Goal: Information Seeking & Learning: Learn about a topic

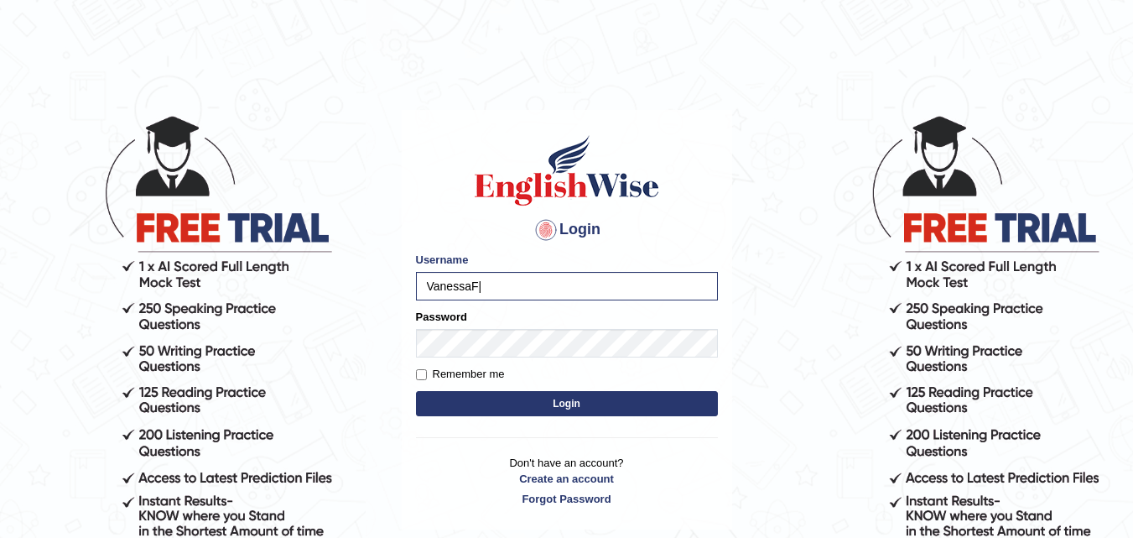
type input "VanessaF"
click at [540, 404] on button "Login" at bounding box center [567, 403] width 302 height 25
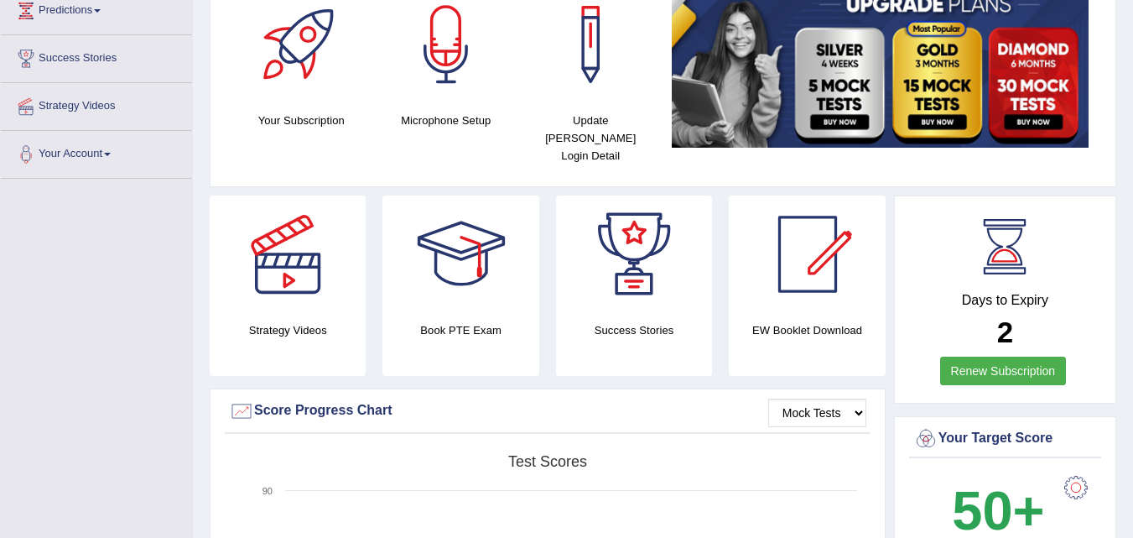
scroll to position [261, 0]
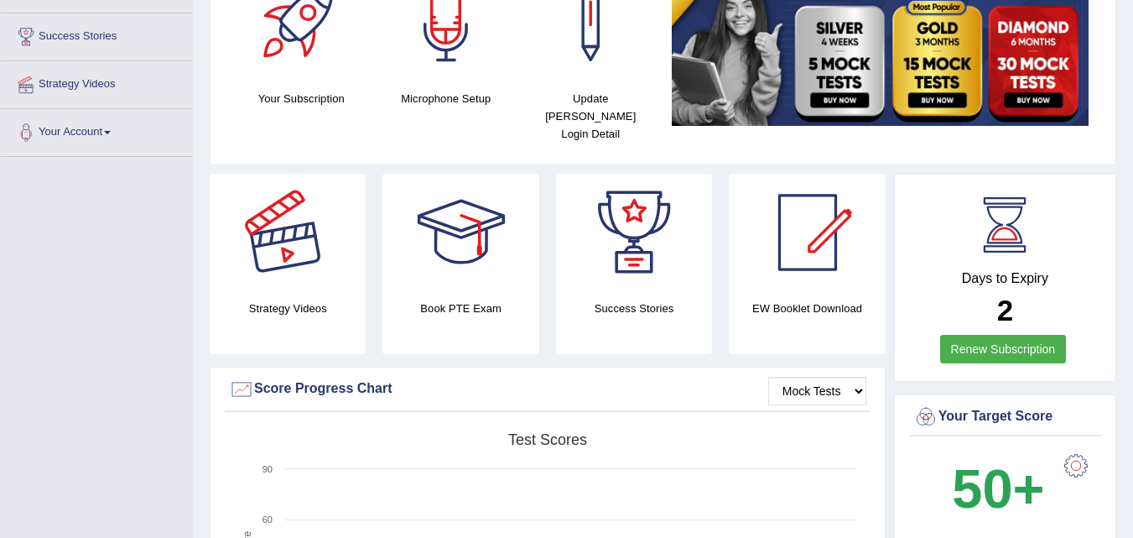
click at [308, 272] on div at bounding box center [287, 232] width 117 height 117
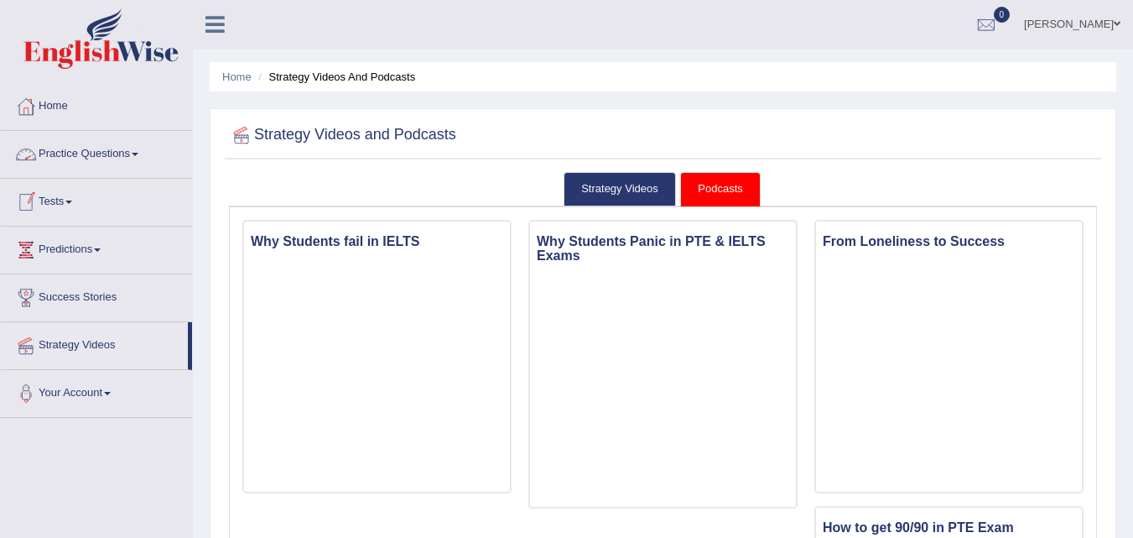
click at [69, 151] on link "Practice Questions" at bounding box center [96, 152] width 191 height 42
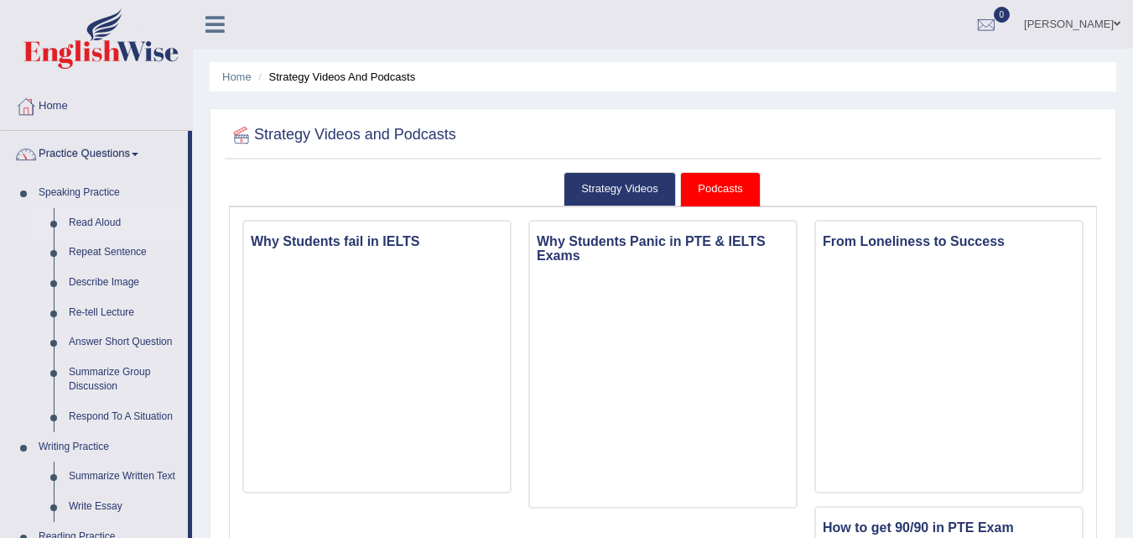
click at [101, 219] on link "Read Aloud" at bounding box center [124, 223] width 127 height 30
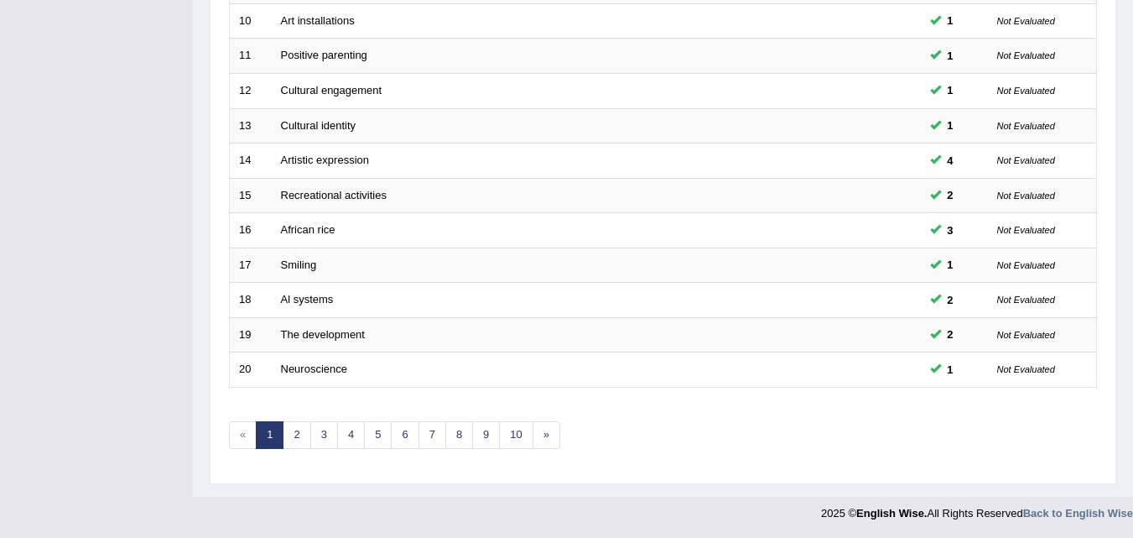
scroll to position [573, 0]
click at [289, 431] on link "2" at bounding box center [297, 434] width 28 height 28
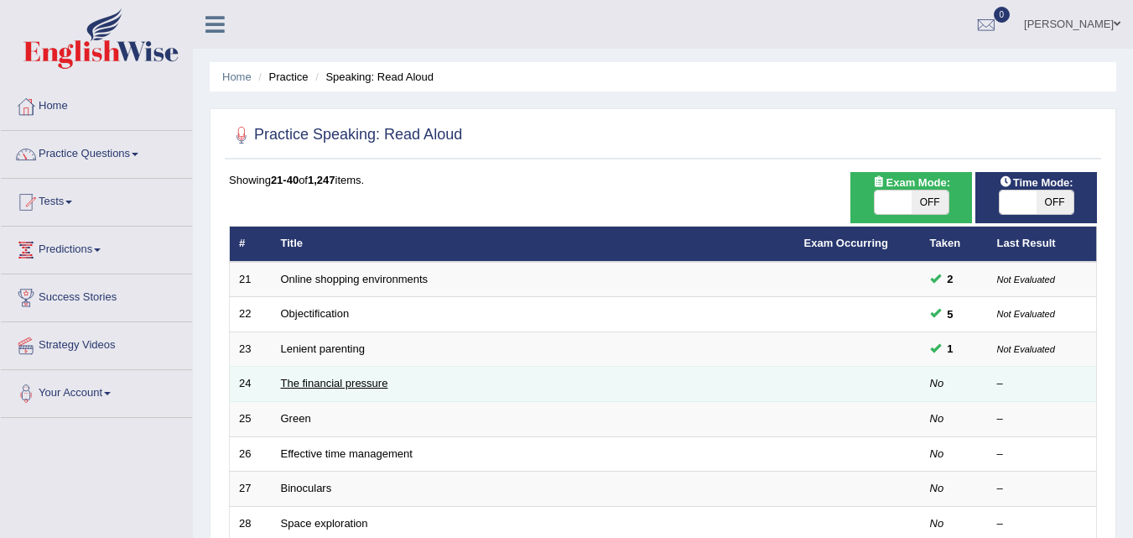
click at [379, 378] on link "The financial pressure" at bounding box center [334, 383] width 107 height 13
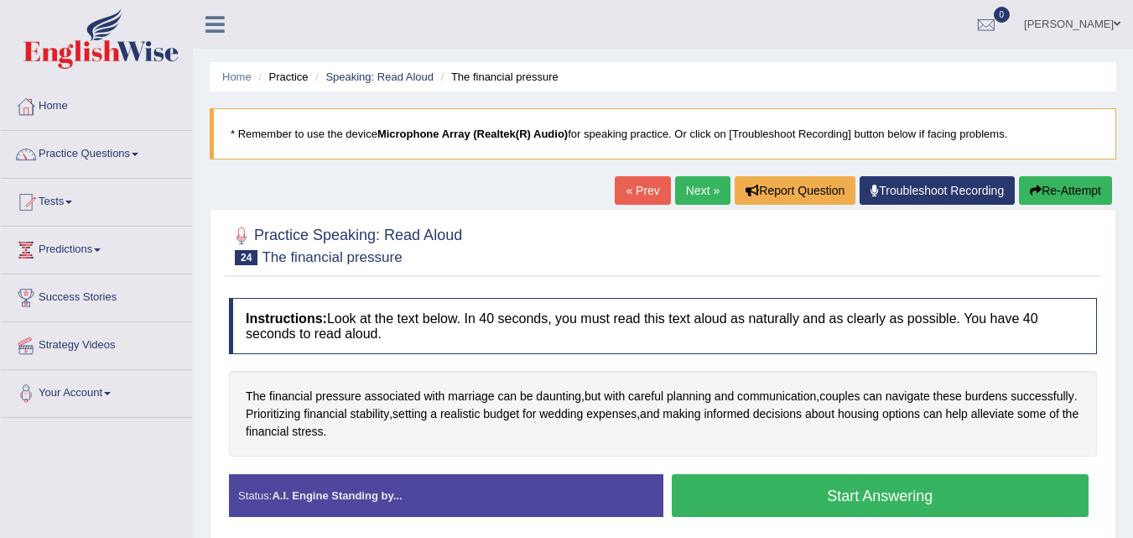
click at [880, 502] on button "Start Answering" at bounding box center [881, 495] width 418 height 43
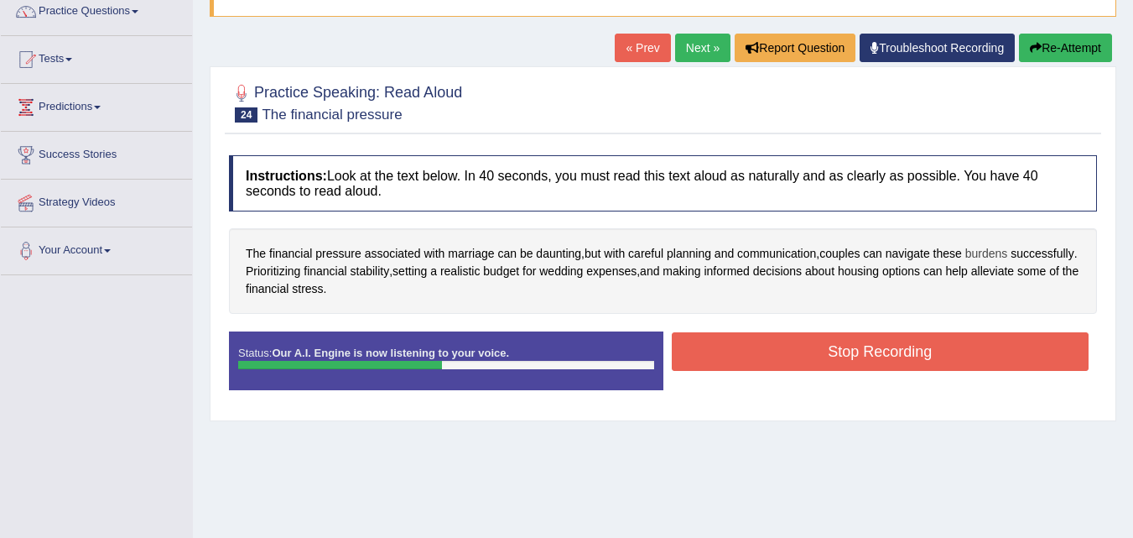
scroll to position [144, 0]
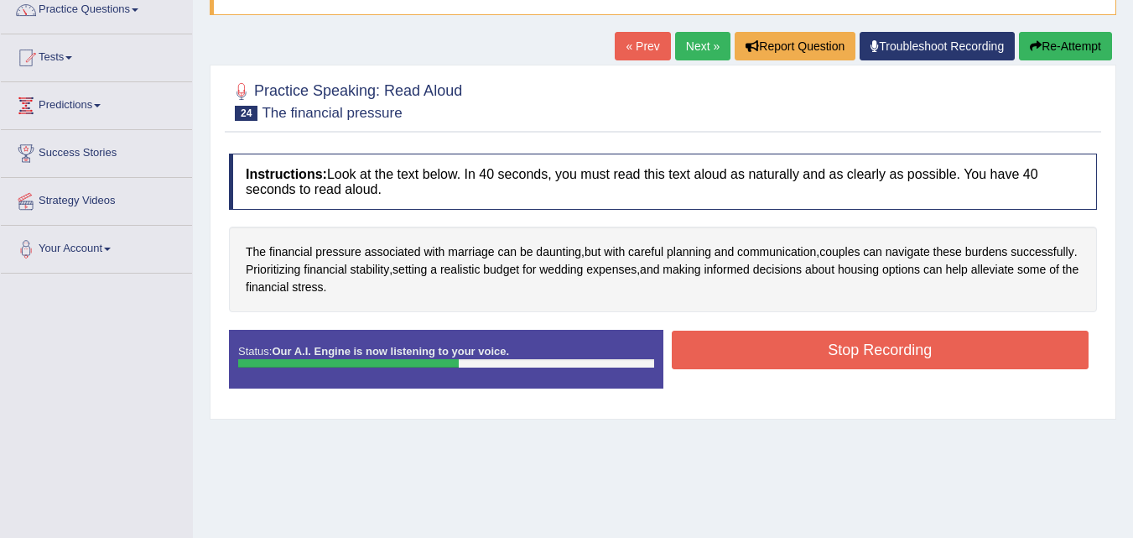
click at [947, 354] on button "Stop Recording" at bounding box center [881, 349] width 418 height 39
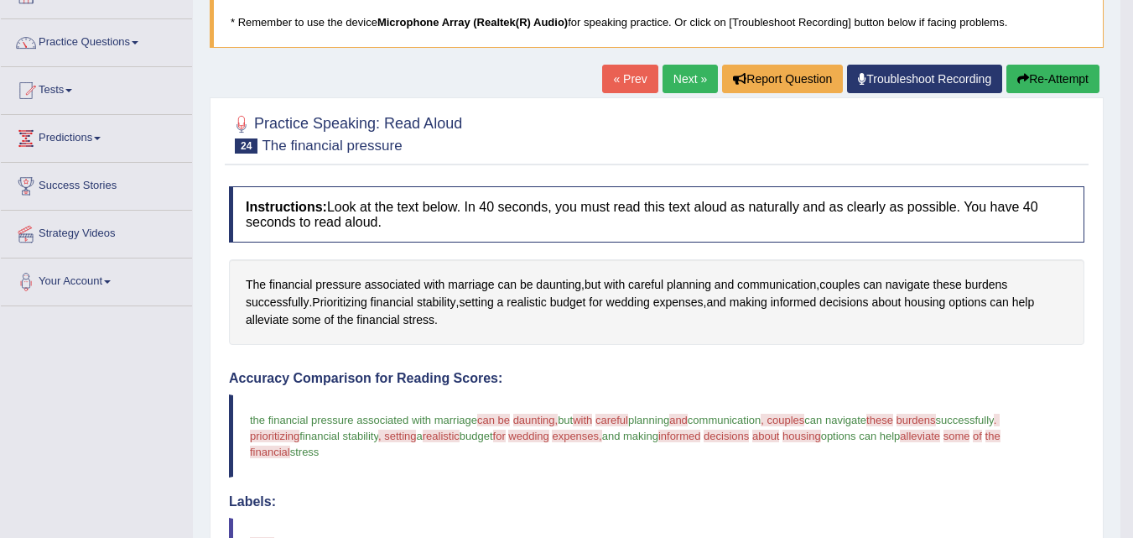
scroll to position [110, 0]
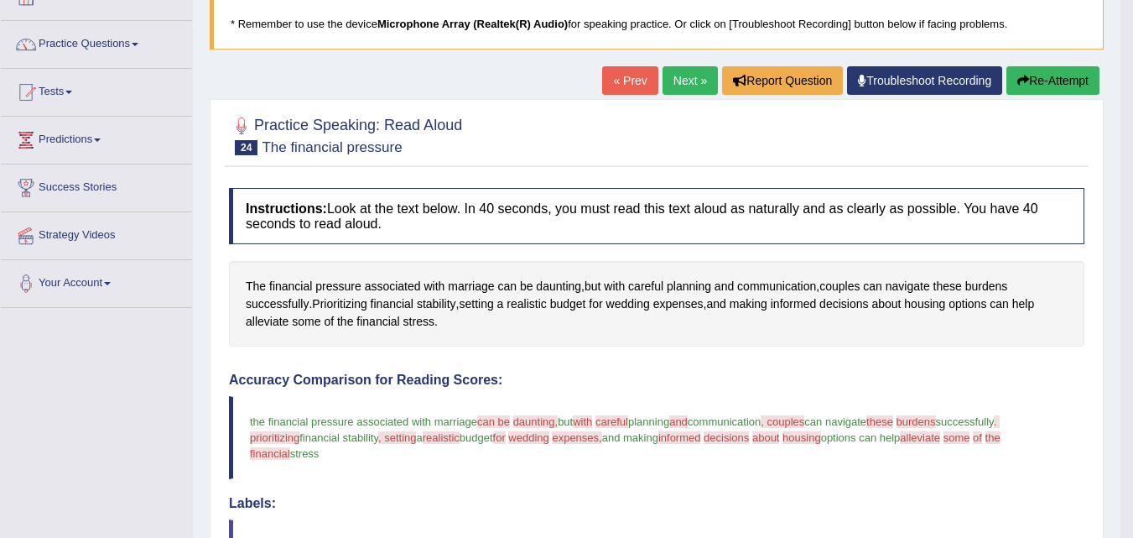
click at [1061, 72] on button "Re-Attempt" at bounding box center [1052, 80] width 93 height 29
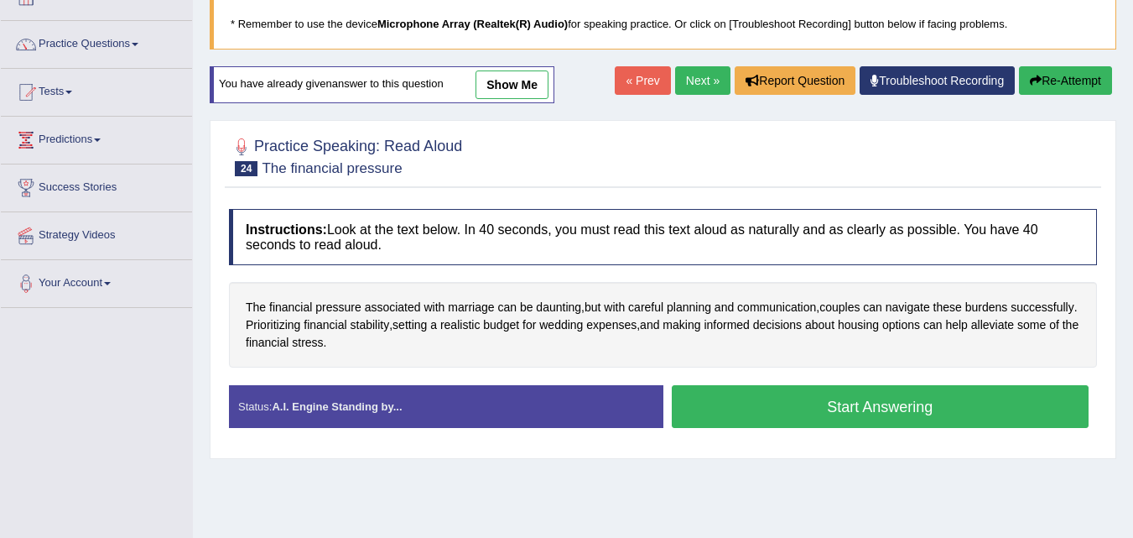
click at [778, 411] on button "Start Answering" at bounding box center [881, 406] width 418 height 43
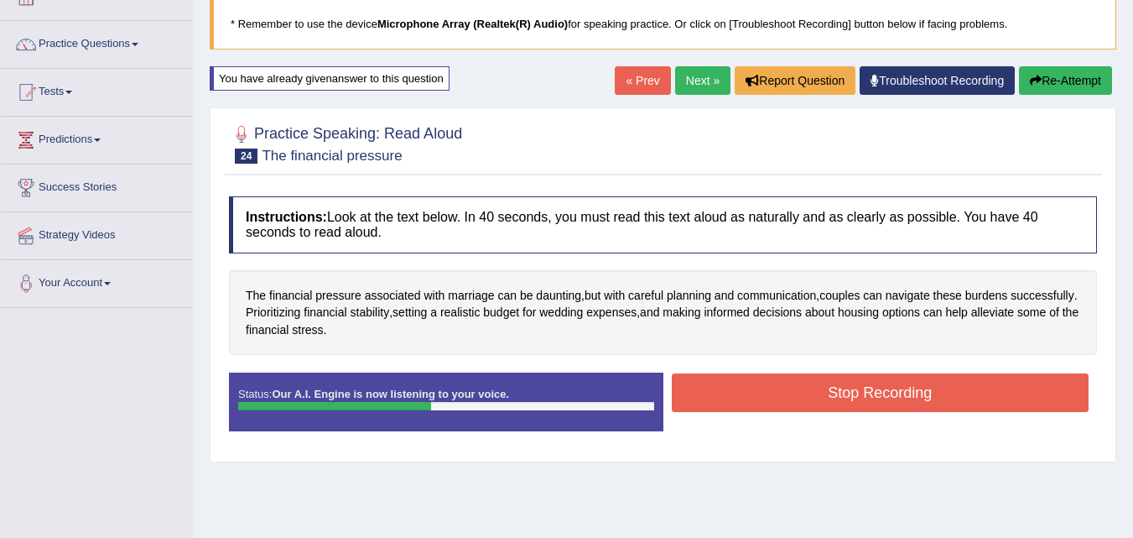
click at [798, 381] on button "Stop Recording" at bounding box center [881, 392] width 418 height 39
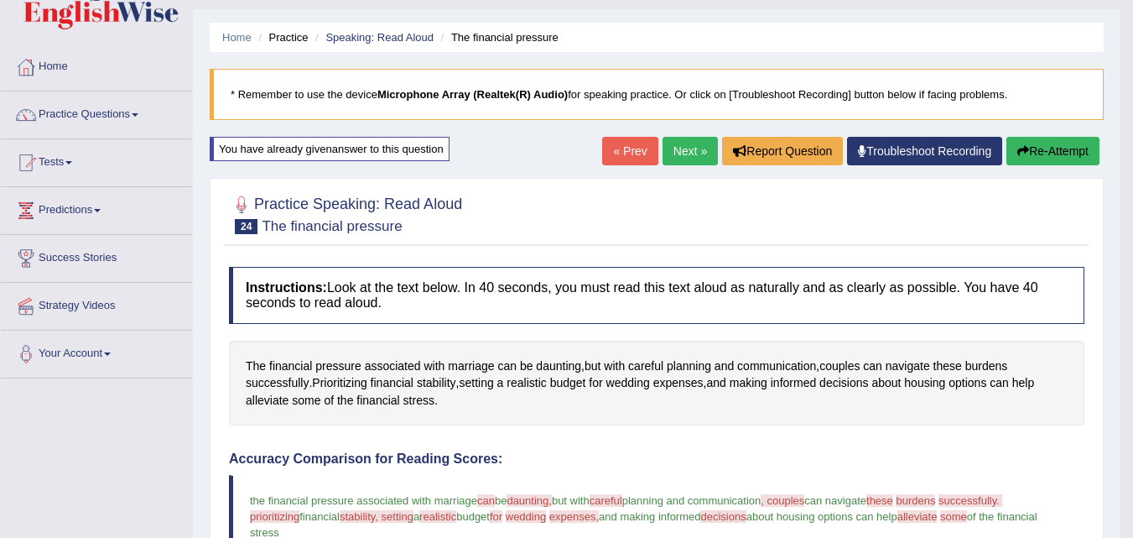
scroll to position [39, 0]
click at [674, 164] on link "Next »" at bounding box center [690, 152] width 55 height 29
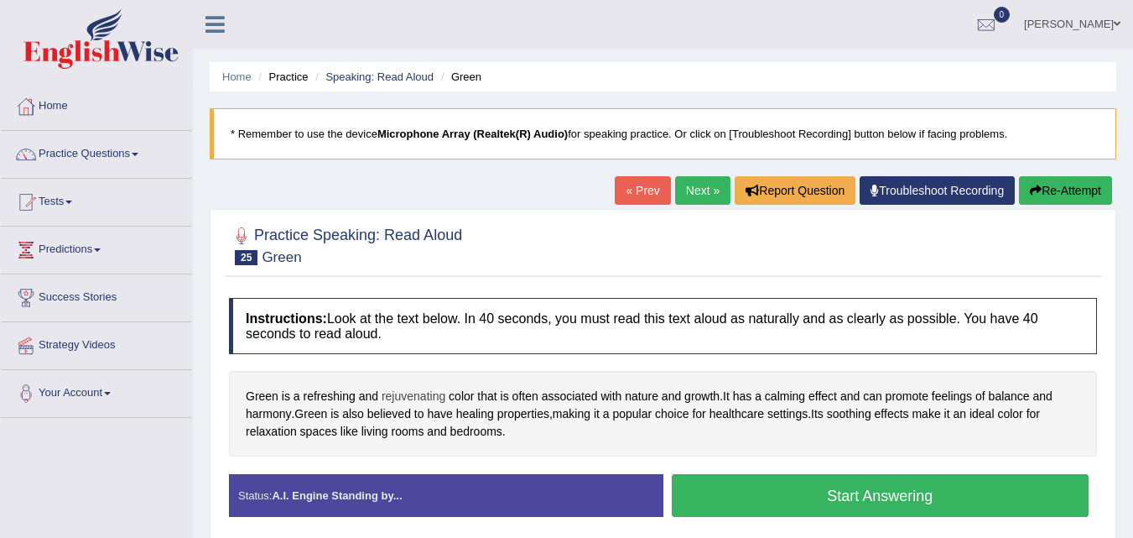
click at [395, 390] on span "rejuvenating" at bounding box center [414, 396] width 64 height 18
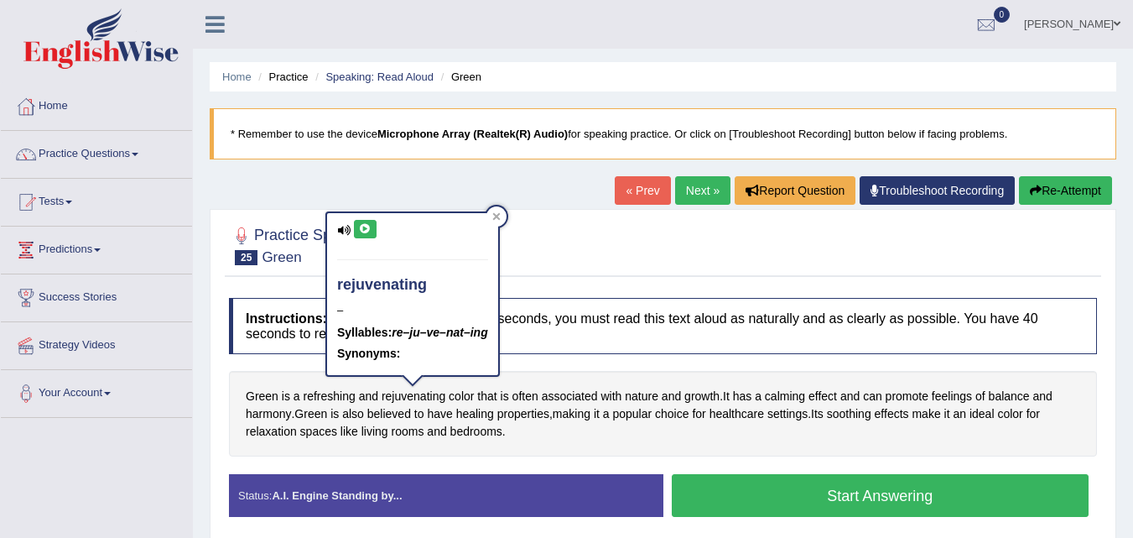
click at [368, 229] on icon at bounding box center [365, 229] width 13 height 10
click at [859, 481] on button "Start Answering" at bounding box center [881, 495] width 418 height 43
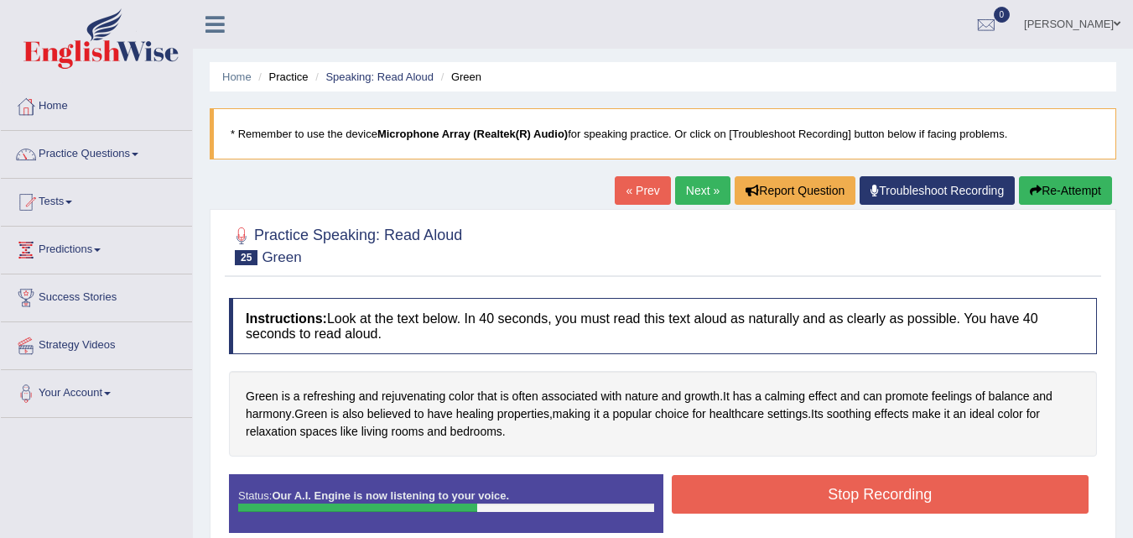
click at [872, 478] on button "Stop Recording" at bounding box center [881, 494] width 418 height 39
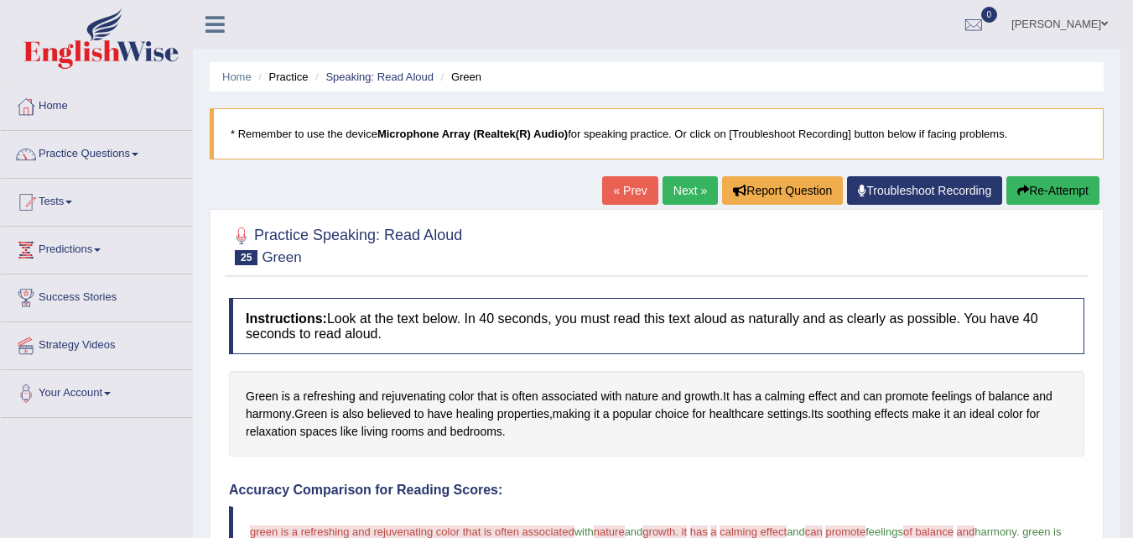
click at [1042, 200] on button "Re-Attempt" at bounding box center [1052, 190] width 93 height 29
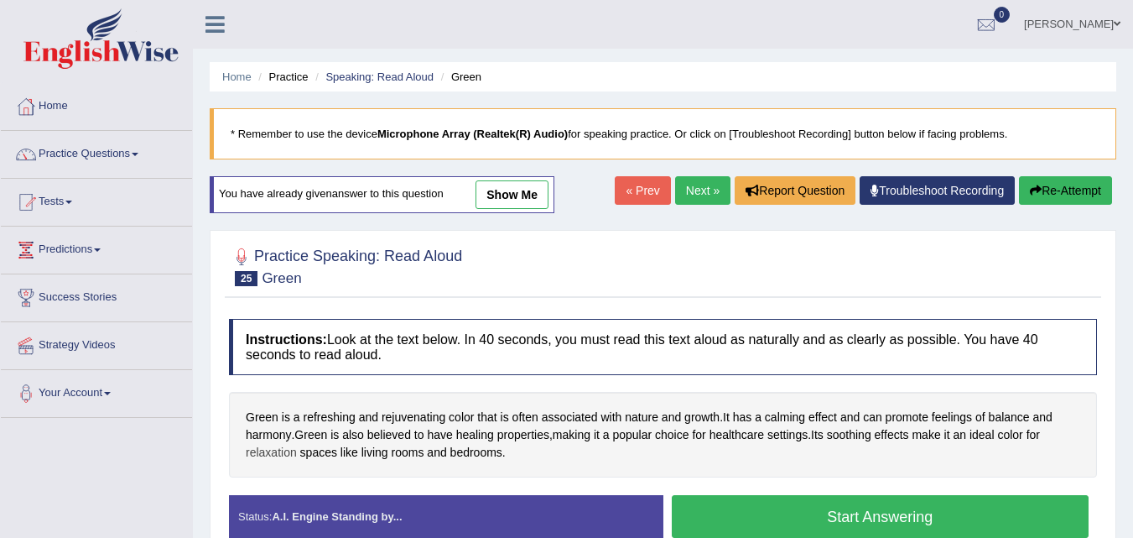
click at [271, 450] on span "relaxation" at bounding box center [271, 453] width 51 height 18
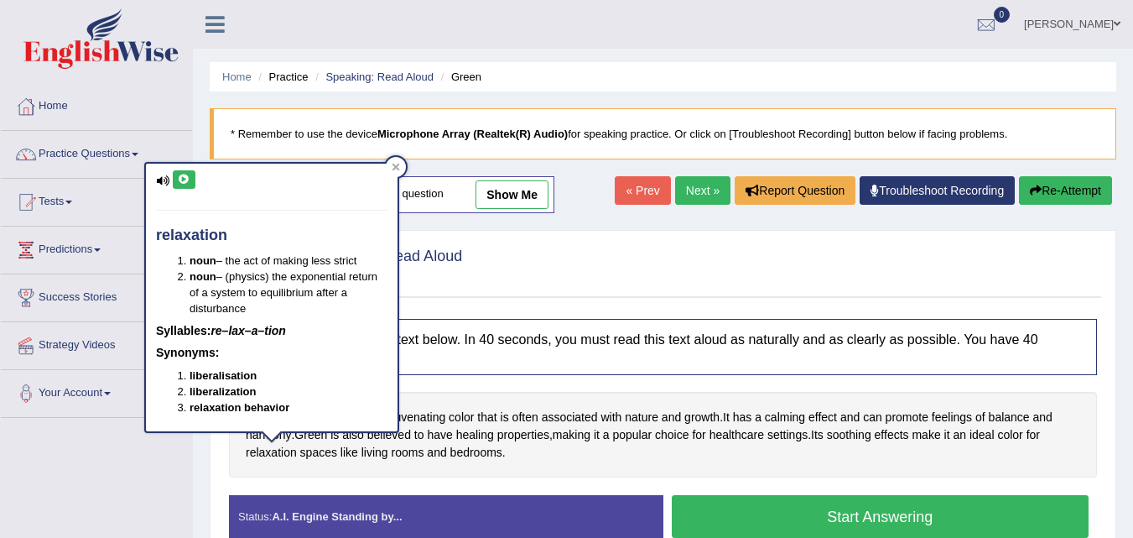
click at [187, 179] on icon at bounding box center [184, 179] width 13 height 10
click at [393, 169] on icon at bounding box center [396, 167] width 8 height 8
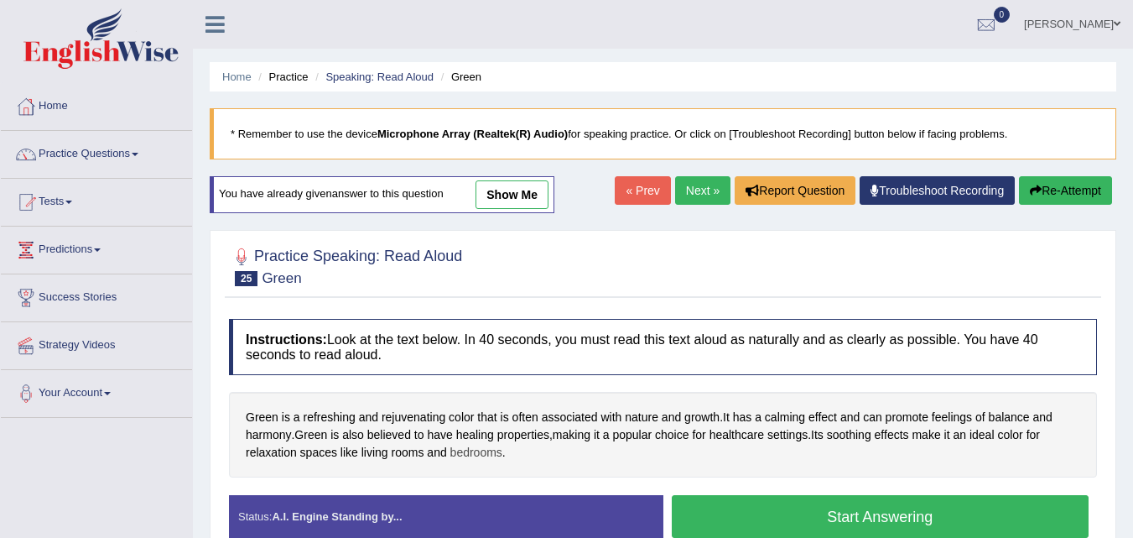
click at [481, 449] on span "bedrooms" at bounding box center [476, 453] width 52 height 18
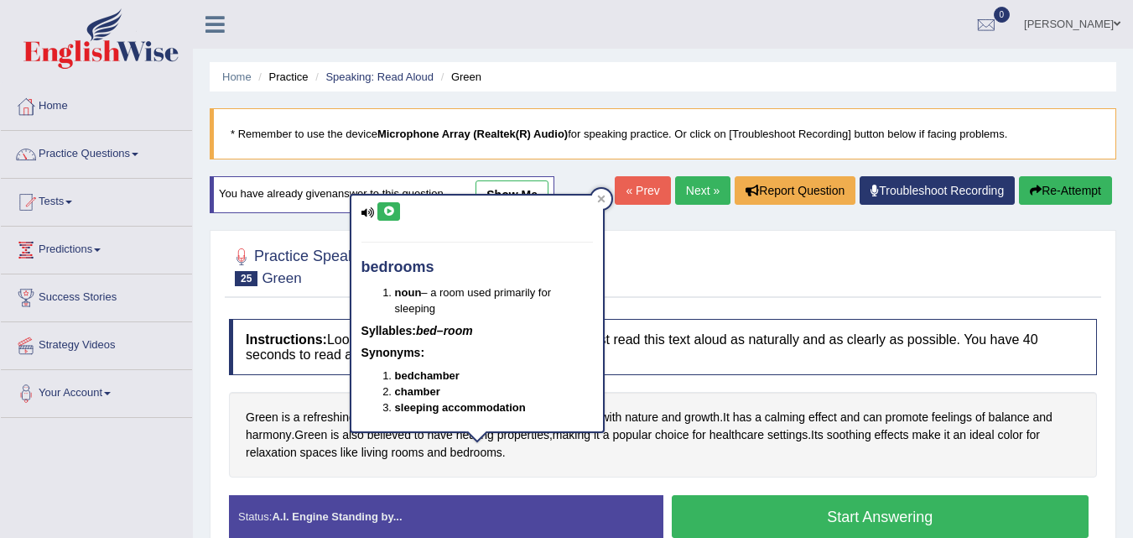
click at [393, 218] on button at bounding box center [388, 211] width 23 height 18
click at [596, 193] on div at bounding box center [601, 199] width 20 height 20
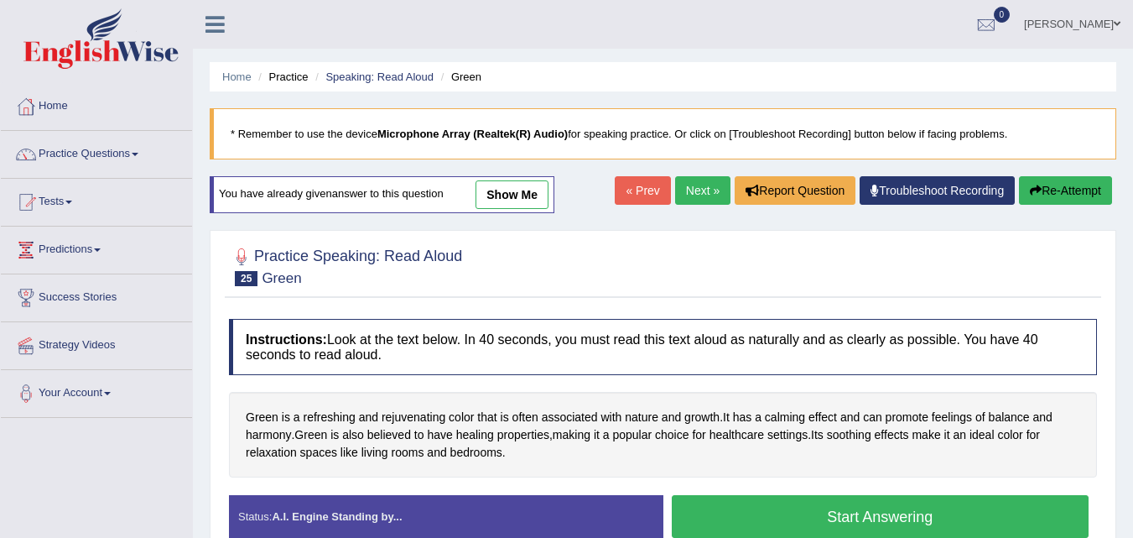
click at [907, 518] on button "Start Answering" at bounding box center [881, 516] width 418 height 43
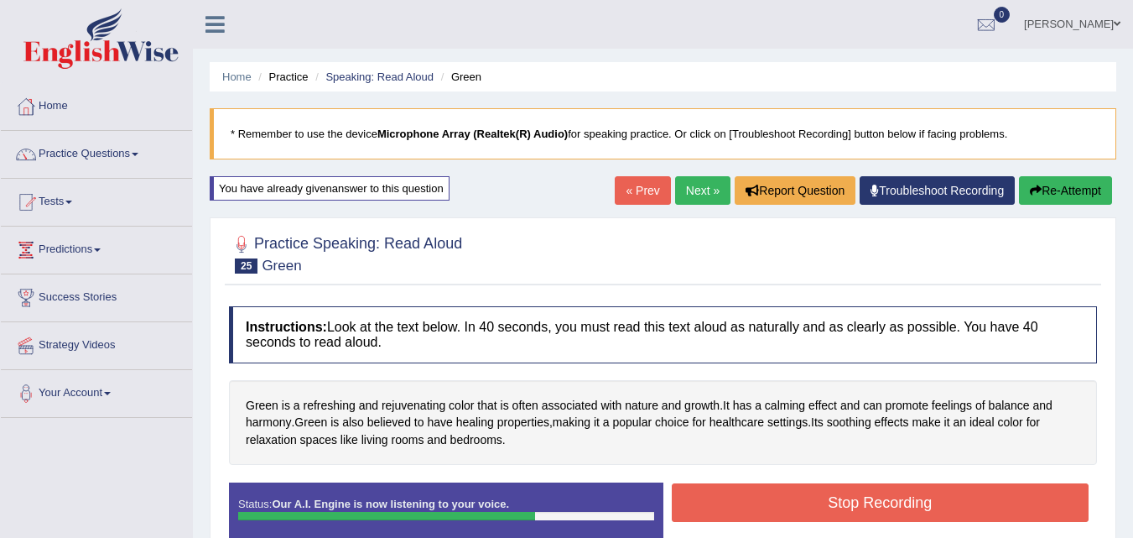
click at [907, 518] on button "Stop Recording" at bounding box center [881, 502] width 418 height 39
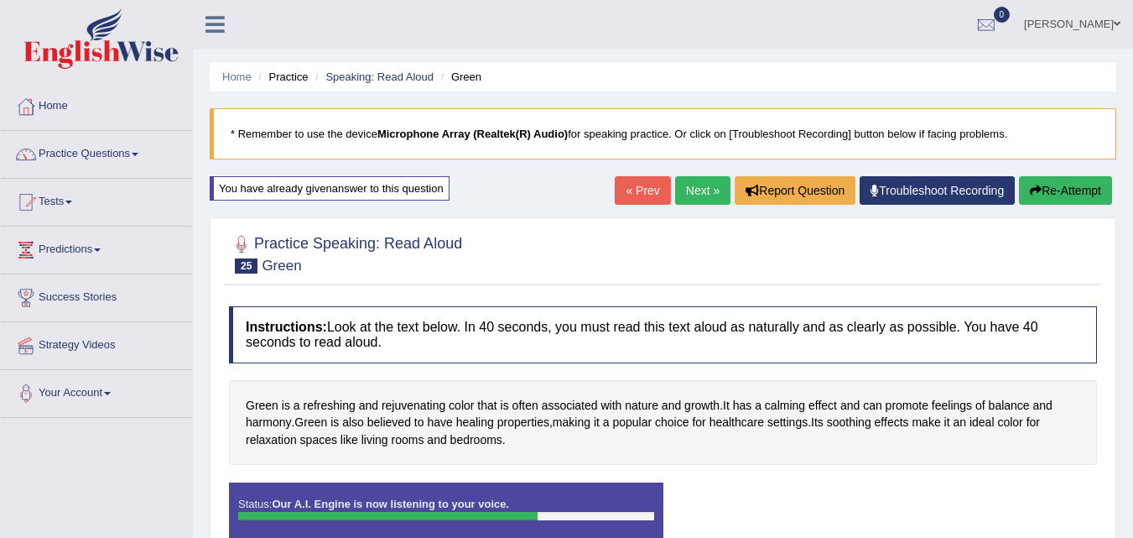
click at [907, 518] on div "Status: Our A.I. Engine is now listening to your voice. Start Answering Stop Re…" at bounding box center [663, 519] width 868 height 75
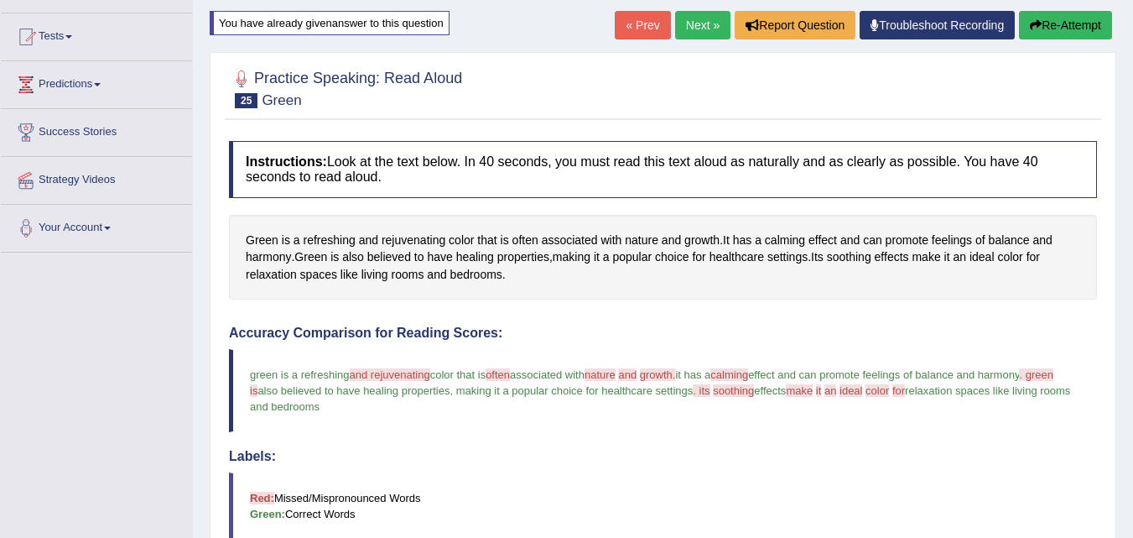
scroll to position [167, 0]
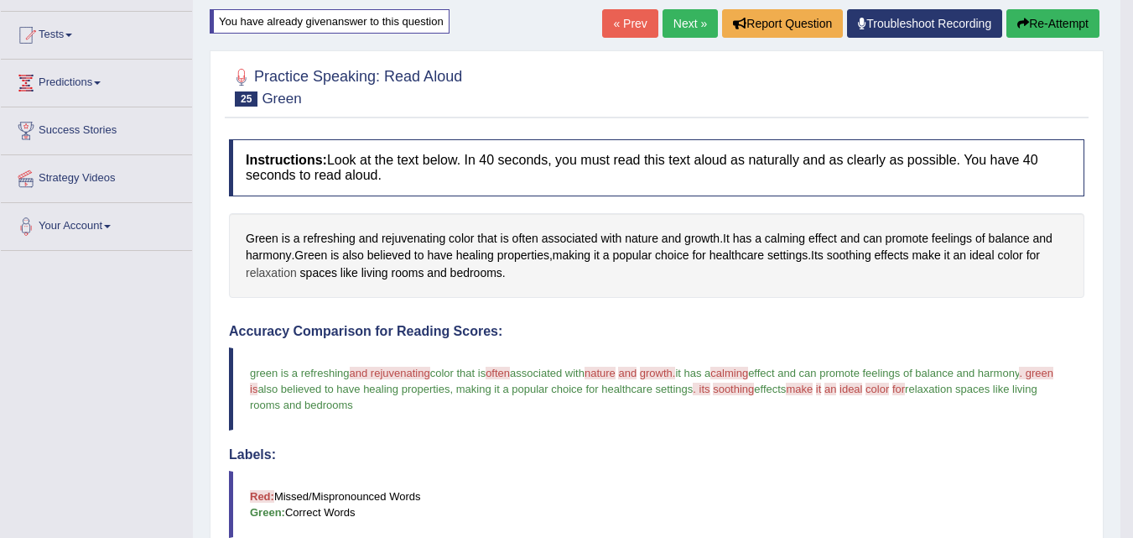
click at [256, 278] on span "relaxation" at bounding box center [271, 273] width 51 height 18
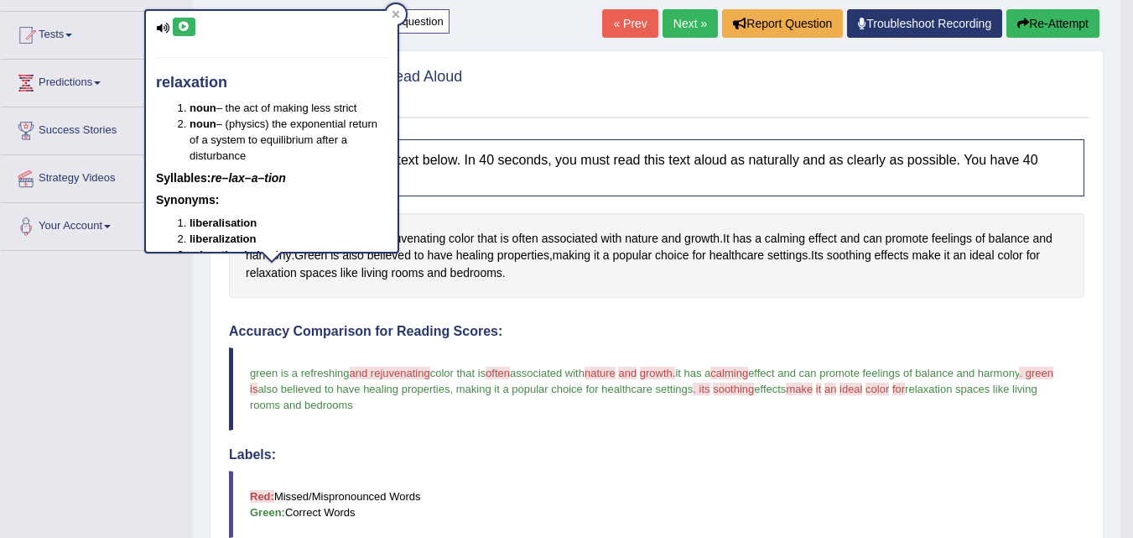
click at [190, 24] on icon at bounding box center [184, 27] width 13 height 10
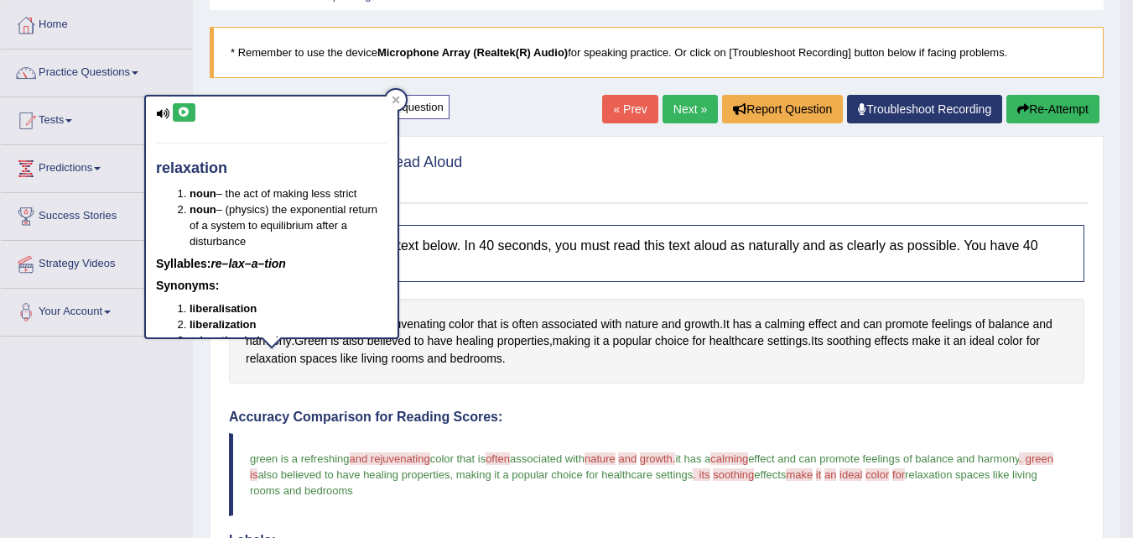
scroll to position [79, 0]
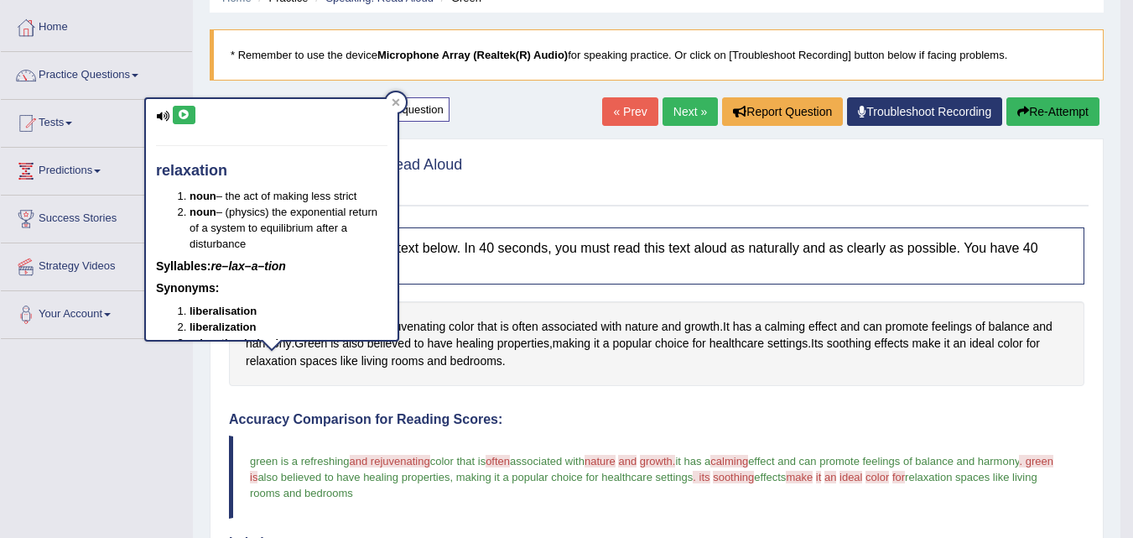
click at [1046, 117] on button "Re-Attempt" at bounding box center [1052, 111] width 93 height 29
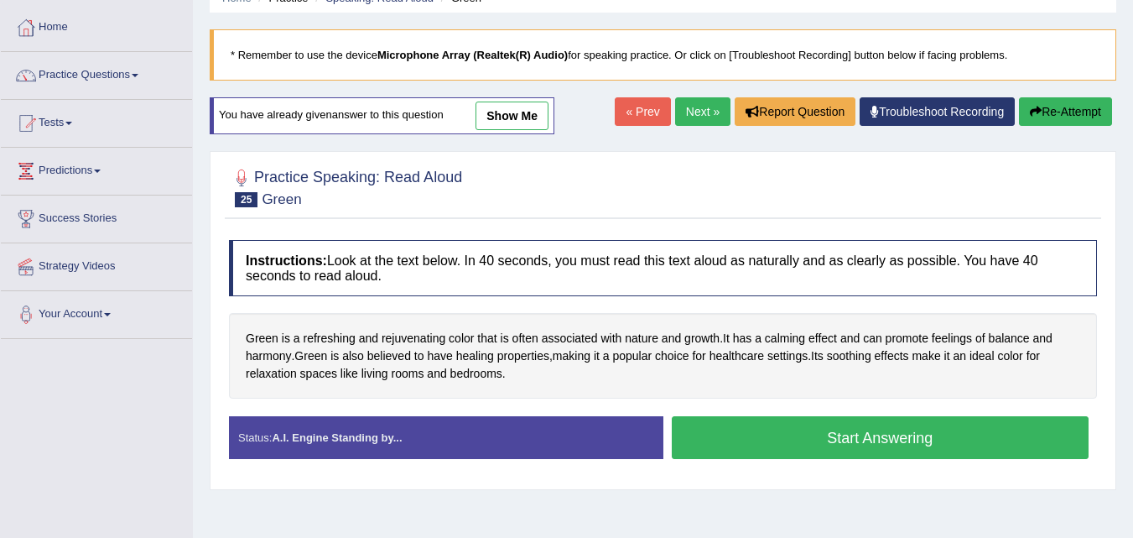
click at [871, 423] on button "Start Answering" at bounding box center [881, 437] width 418 height 43
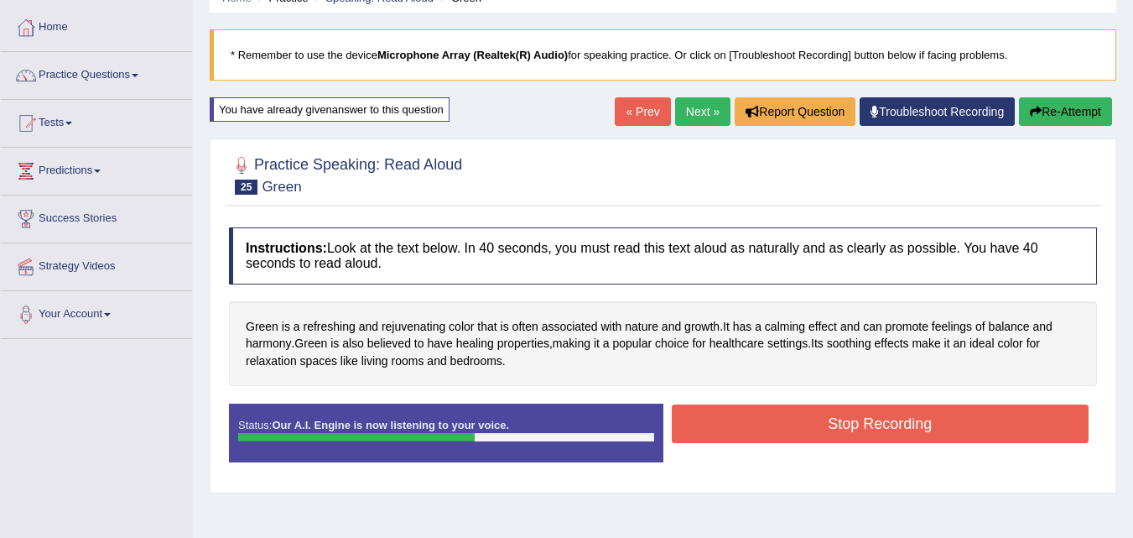
click at [757, 411] on button "Stop Recording" at bounding box center [881, 423] width 418 height 39
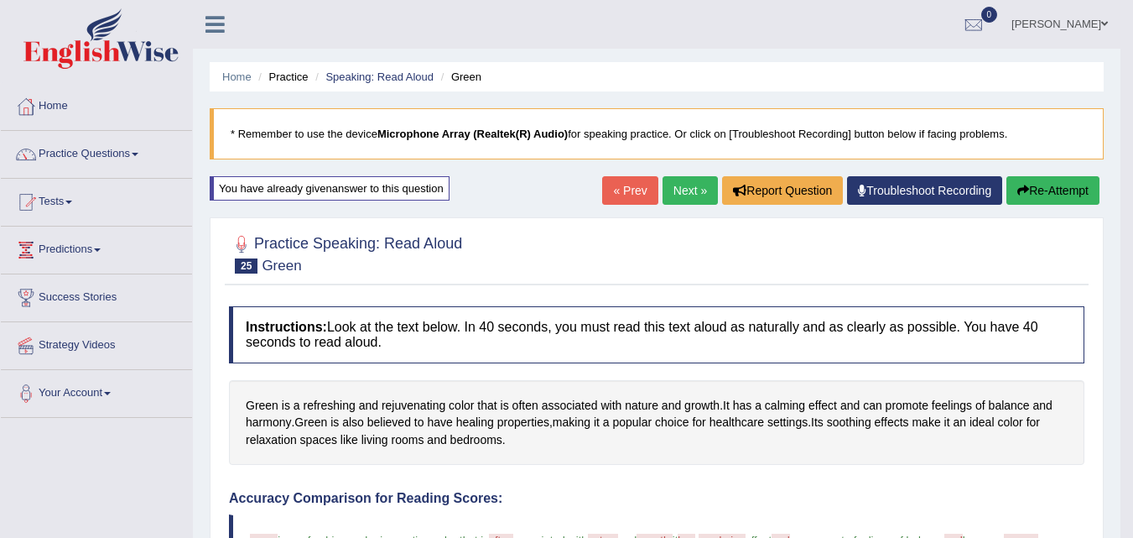
click at [684, 185] on link "Next »" at bounding box center [690, 190] width 55 height 29
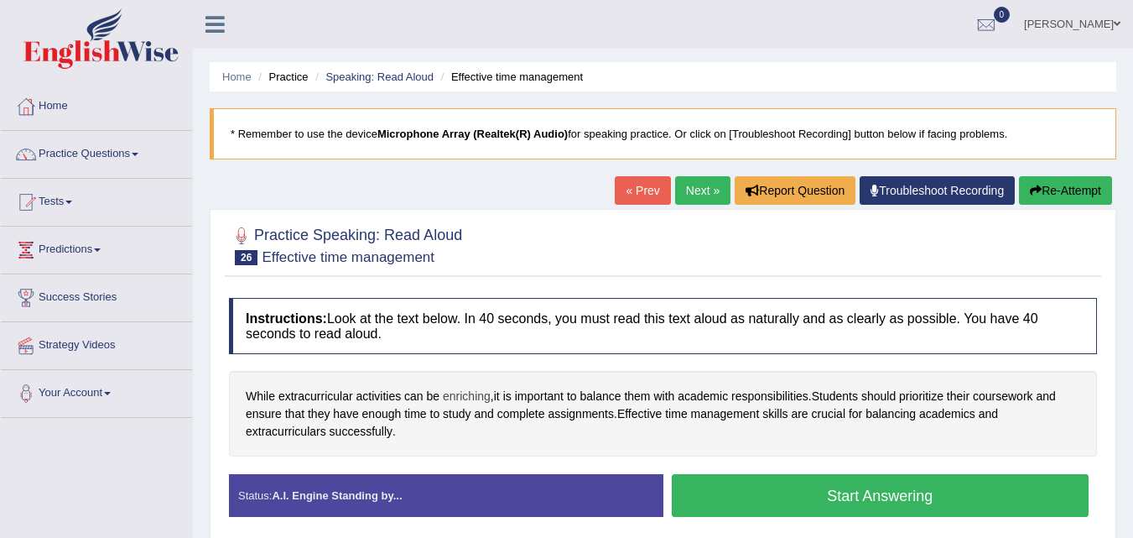
click at [481, 396] on span "enriching" at bounding box center [467, 396] width 48 height 18
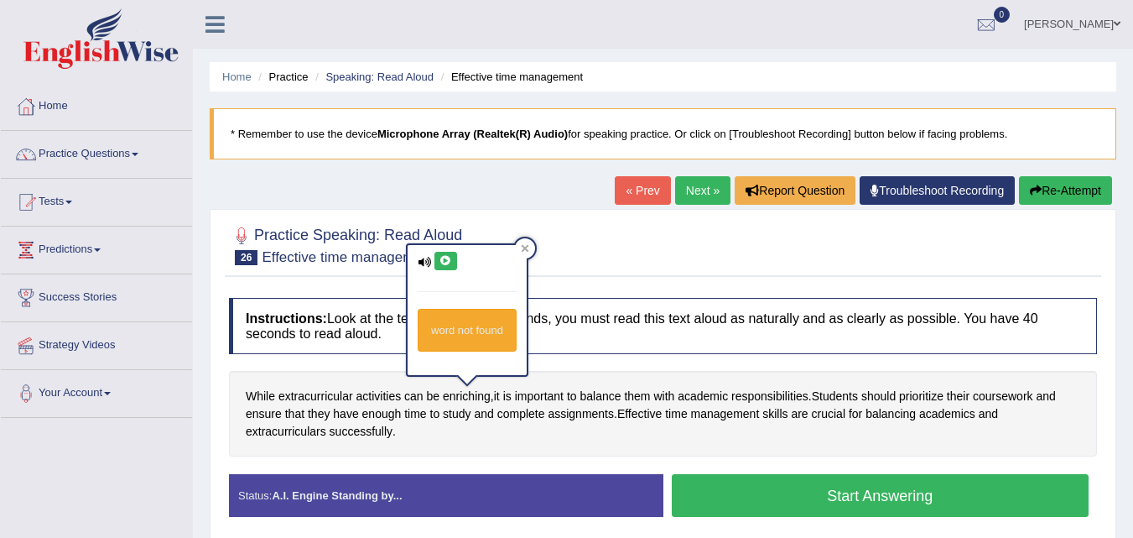
click at [449, 257] on icon at bounding box center [445, 261] width 13 height 10
click at [445, 264] on icon at bounding box center [445, 261] width 13 height 10
click at [807, 499] on button "Start Answering" at bounding box center [881, 495] width 418 height 43
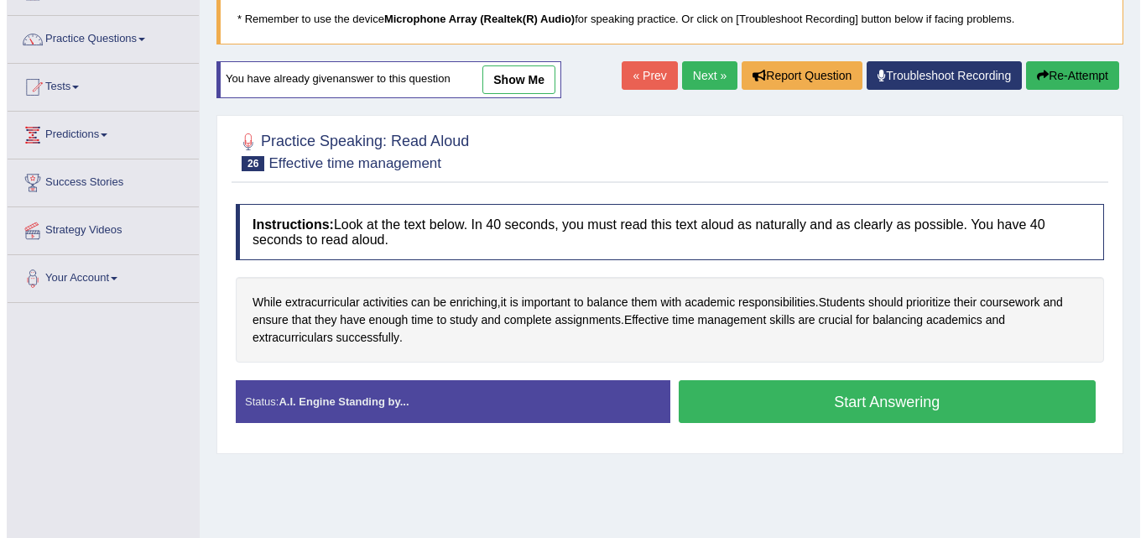
scroll to position [116, 0]
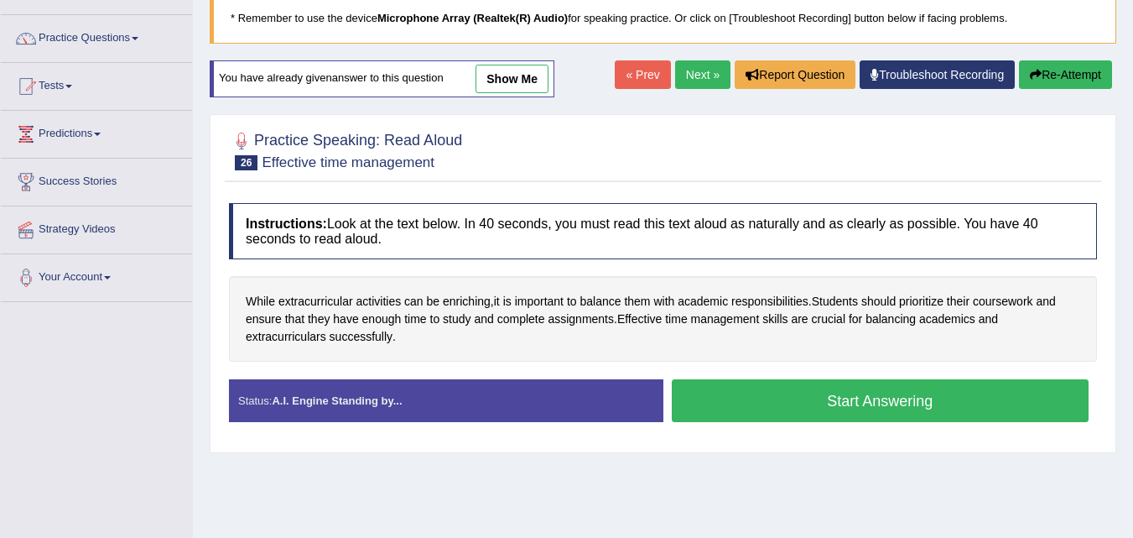
click at [915, 403] on button "Start Answering" at bounding box center [881, 400] width 418 height 43
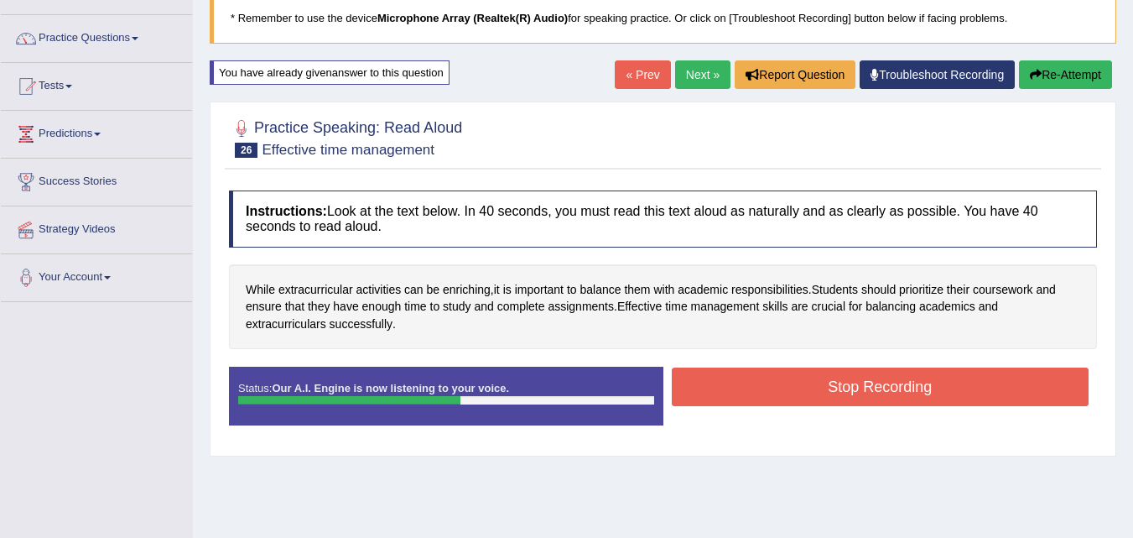
click at [915, 389] on button "Stop Recording" at bounding box center [881, 386] width 418 height 39
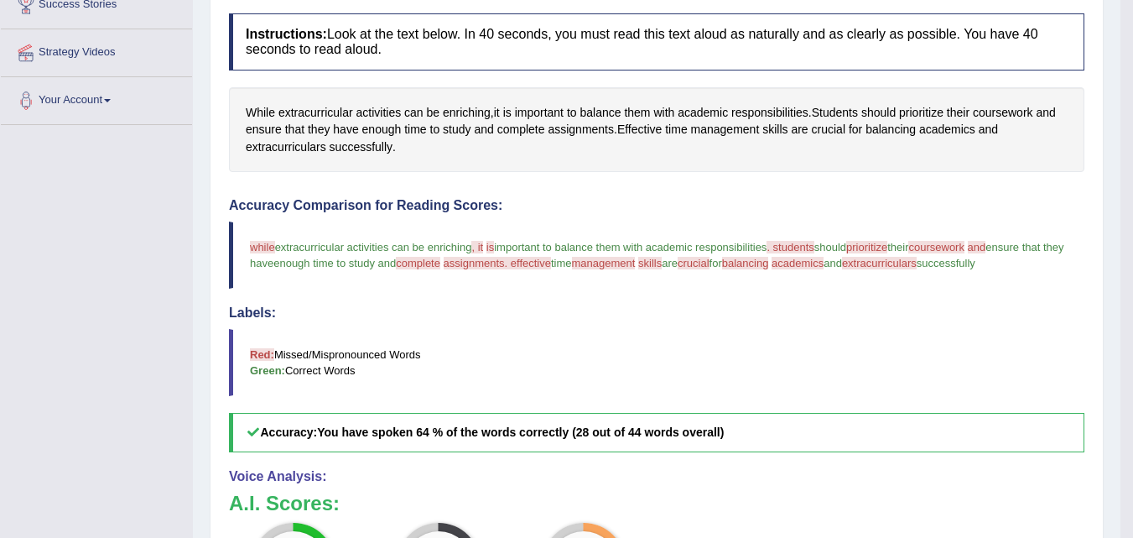
scroll to position [0, 0]
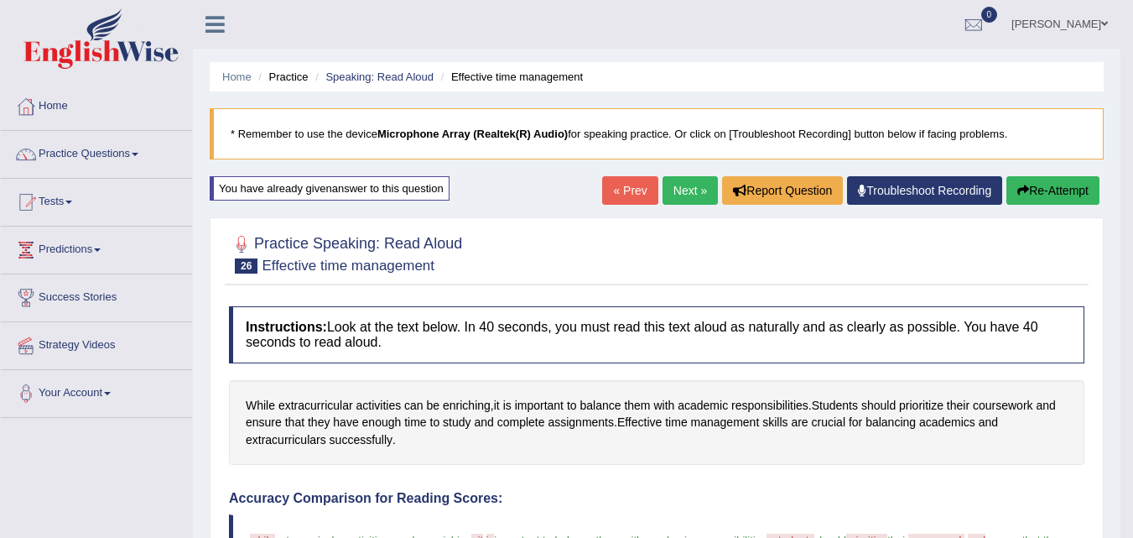
click at [699, 198] on link "Next »" at bounding box center [690, 190] width 55 height 29
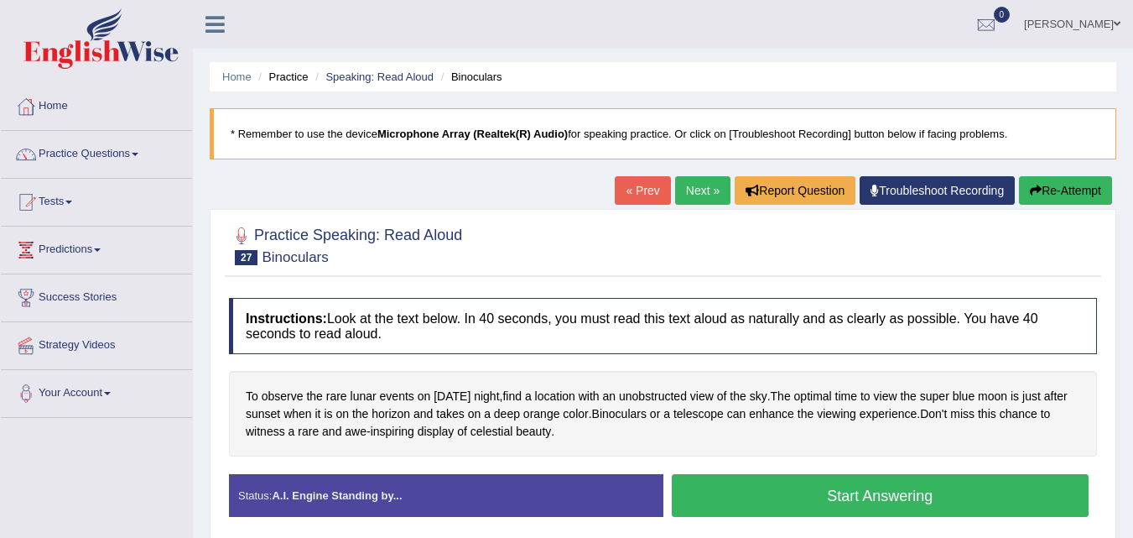
click at [759, 483] on button "Start Answering" at bounding box center [881, 495] width 418 height 43
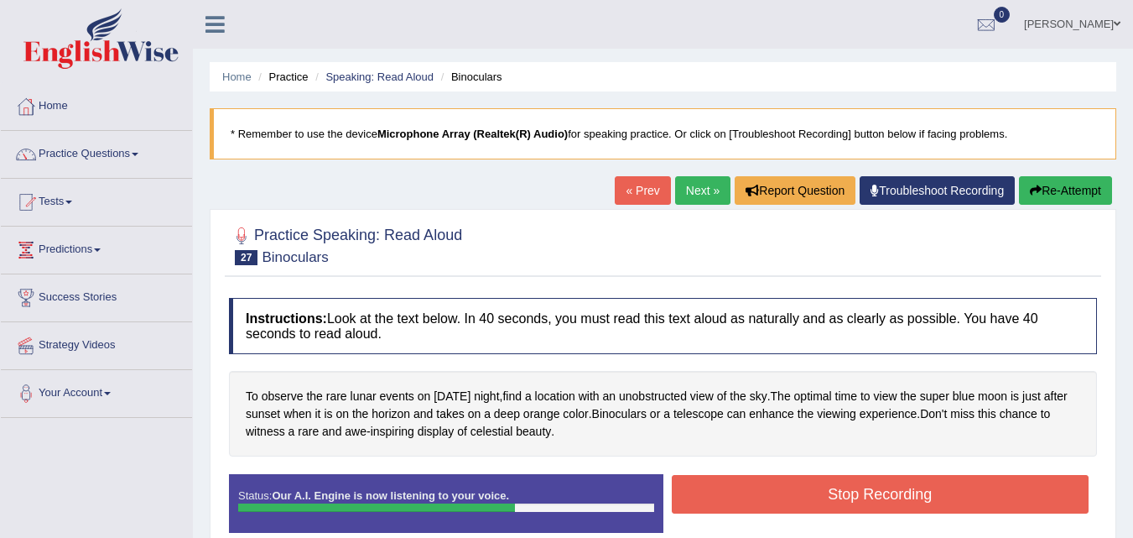
click at [736, 488] on button "Stop Recording" at bounding box center [881, 494] width 418 height 39
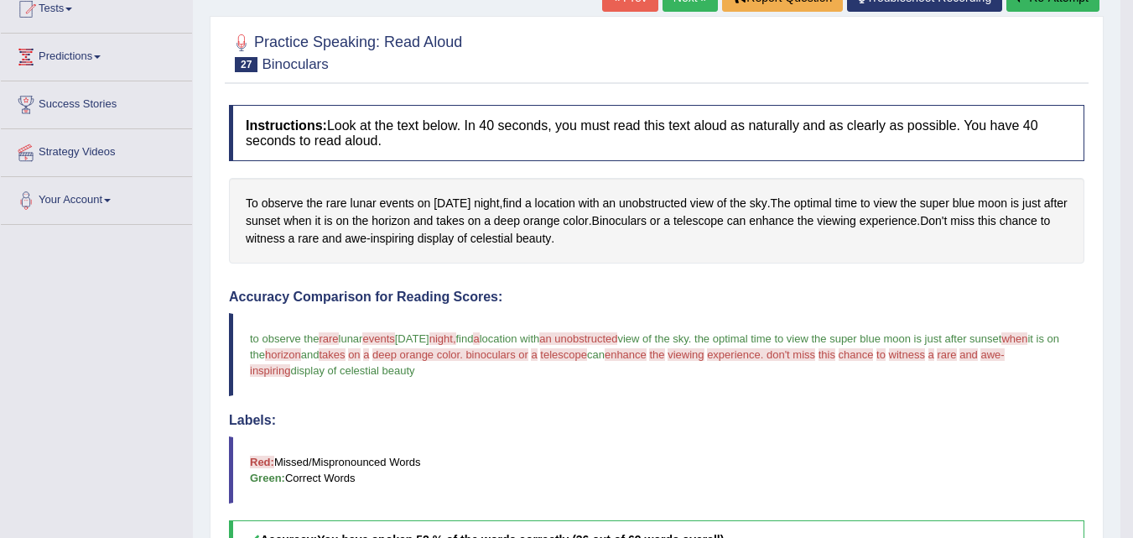
scroll to position [194, 0]
click at [367, 238] on span "awe" at bounding box center [356, 238] width 22 height 18
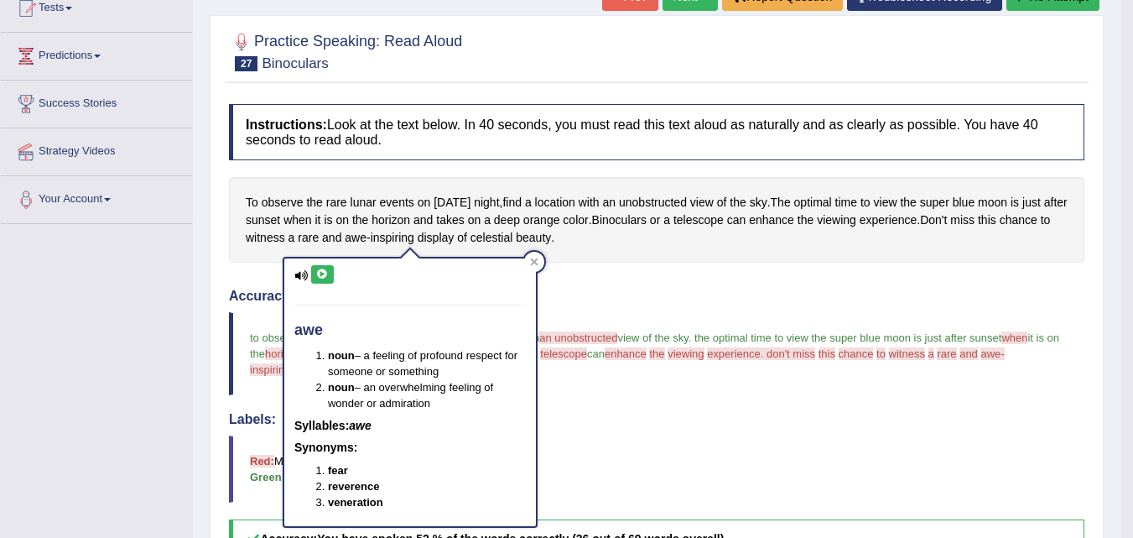
click at [315, 271] on button at bounding box center [322, 274] width 23 height 18
click at [414, 235] on span "inspiring" at bounding box center [393, 238] width 44 height 18
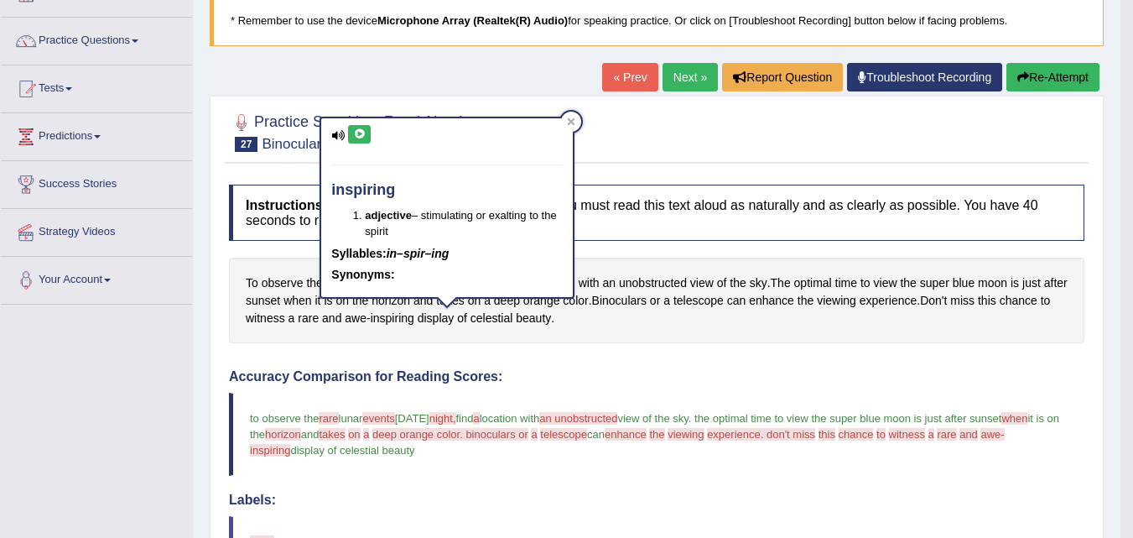
scroll to position [112, 0]
click at [361, 138] on icon at bounding box center [359, 135] width 13 height 10
click at [367, 320] on span "awe" at bounding box center [356, 319] width 22 height 18
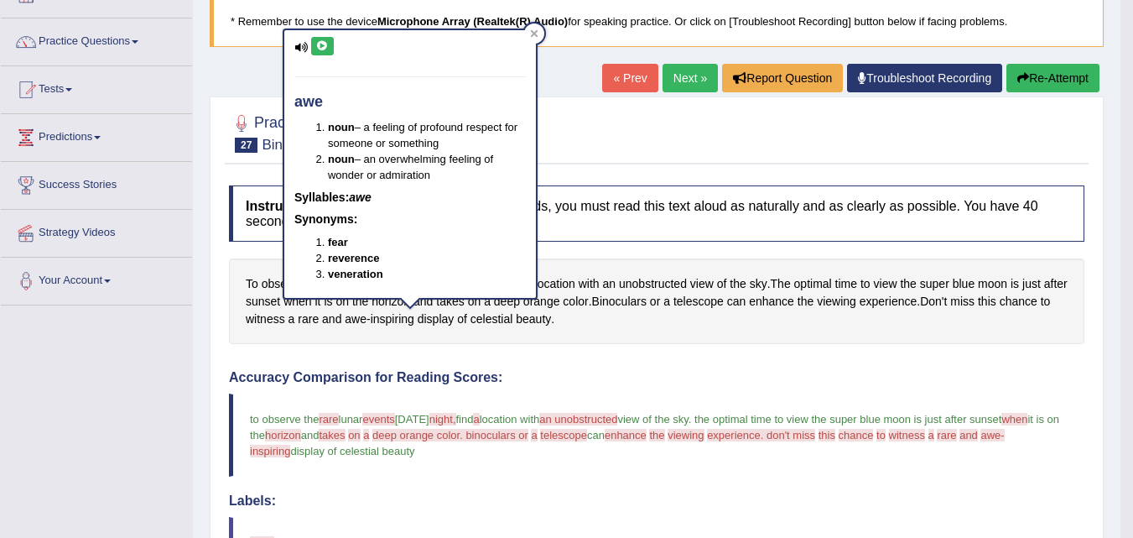
click at [320, 45] on icon at bounding box center [322, 46] width 13 height 10
click at [534, 27] on div at bounding box center [534, 33] width 20 height 20
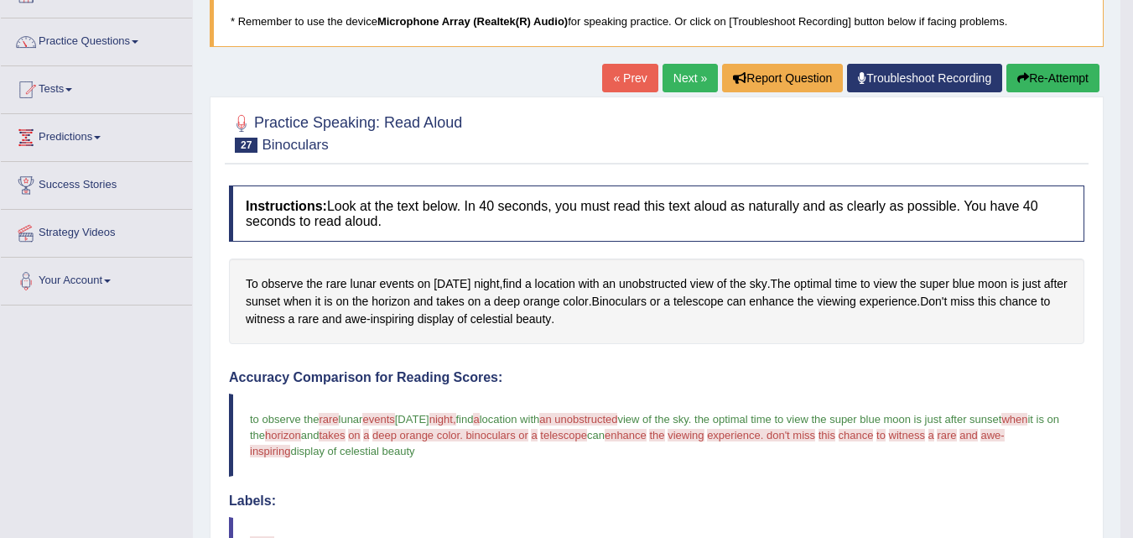
click at [1037, 79] on button "Re-Attempt" at bounding box center [1052, 78] width 93 height 29
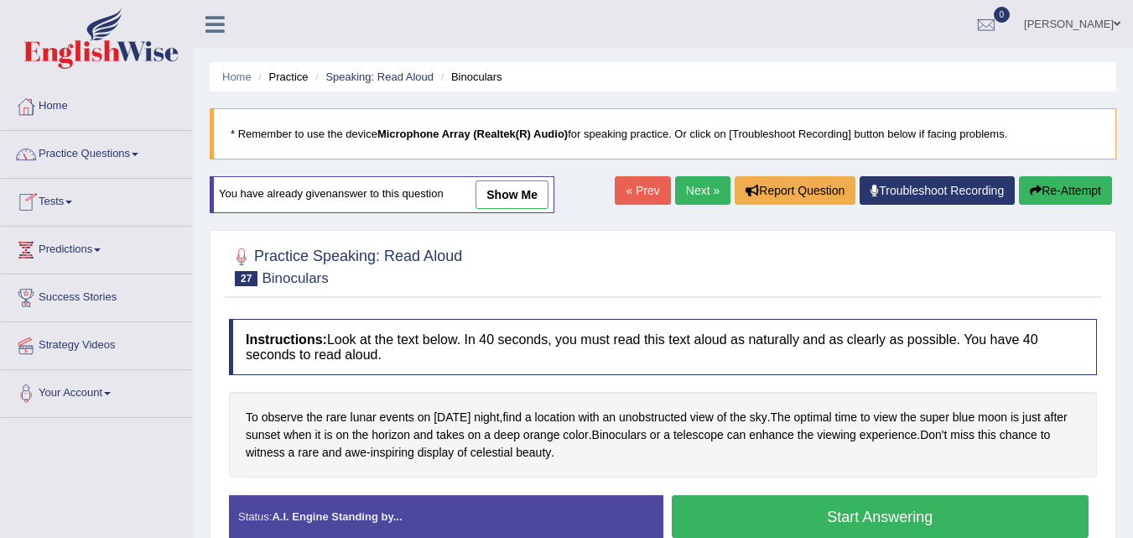
click at [85, 152] on link "Practice Questions" at bounding box center [96, 152] width 191 height 42
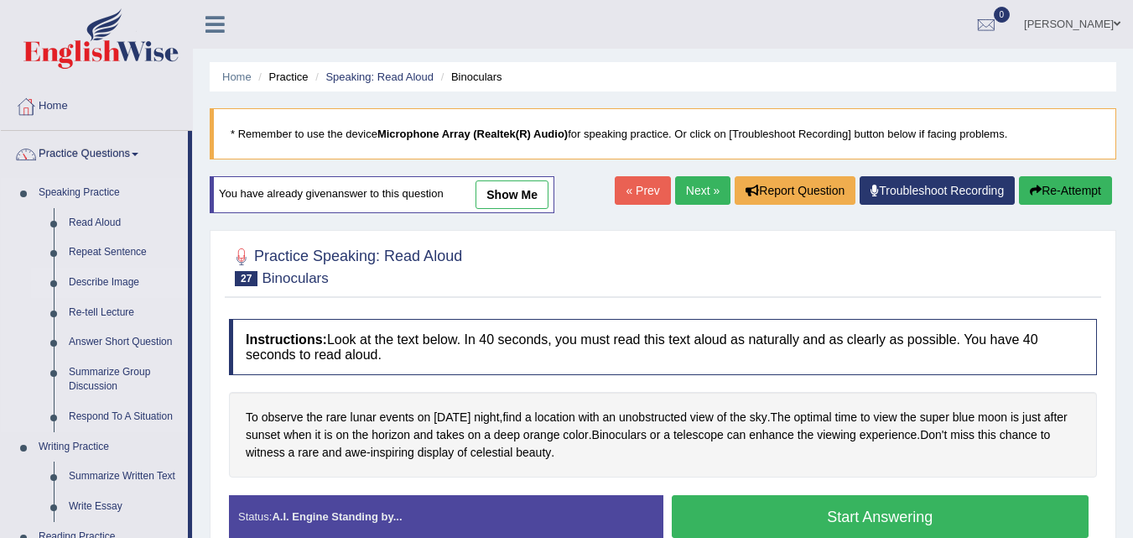
click at [126, 275] on link "Describe Image" at bounding box center [124, 283] width 127 height 30
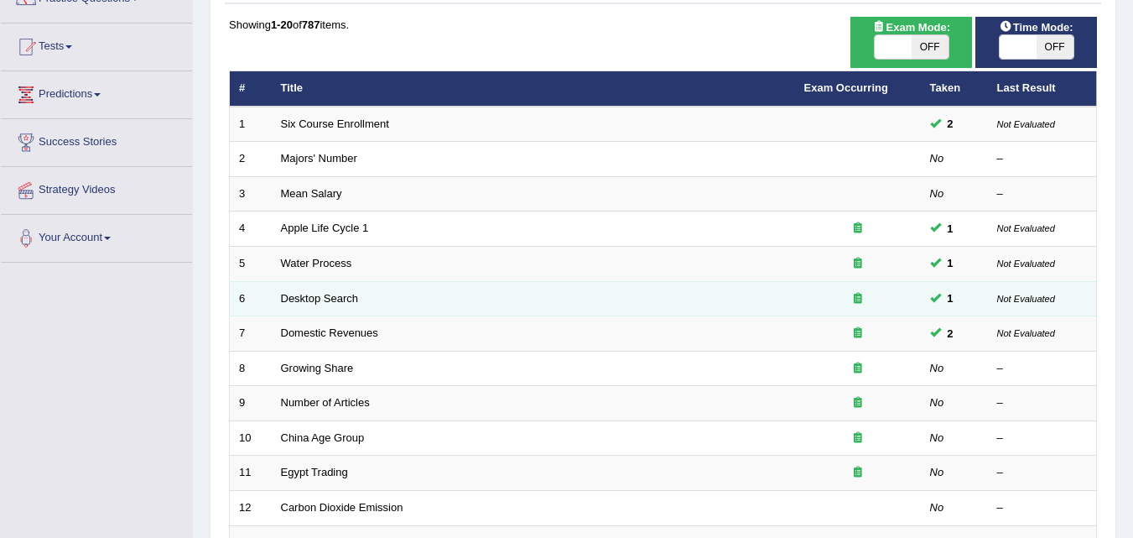
scroll to position [183, 0]
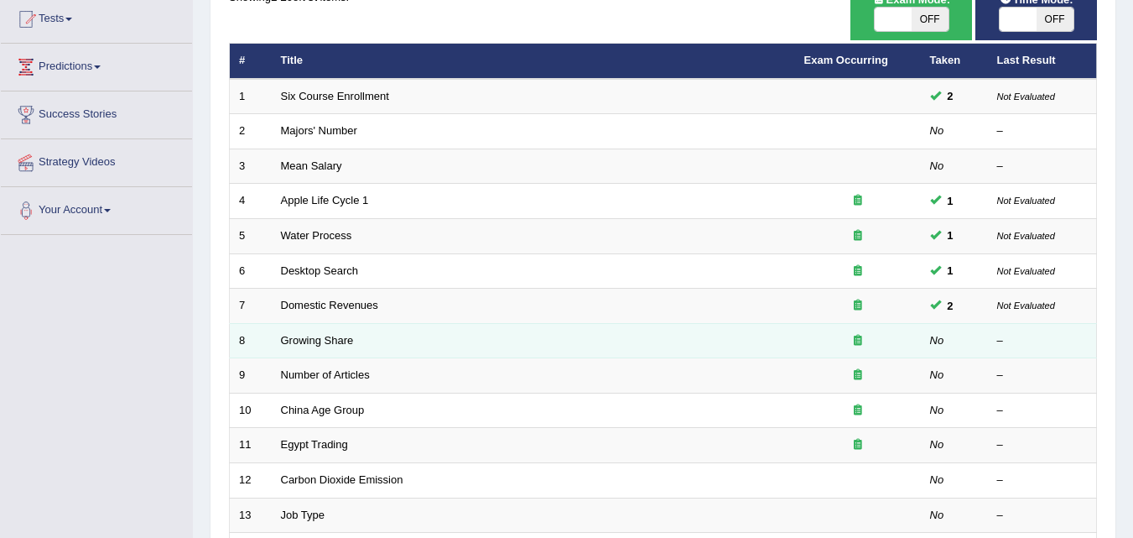
click at [563, 341] on td "Growing Share" at bounding box center [533, 340] width 523 height 35
click at [335, 330] on td "Growing Share" at bounding box center [533, 340] width 523 height 35
click at [335, 337] on link "Growing Share" at bounding box center [317, 340] width 73 height 13
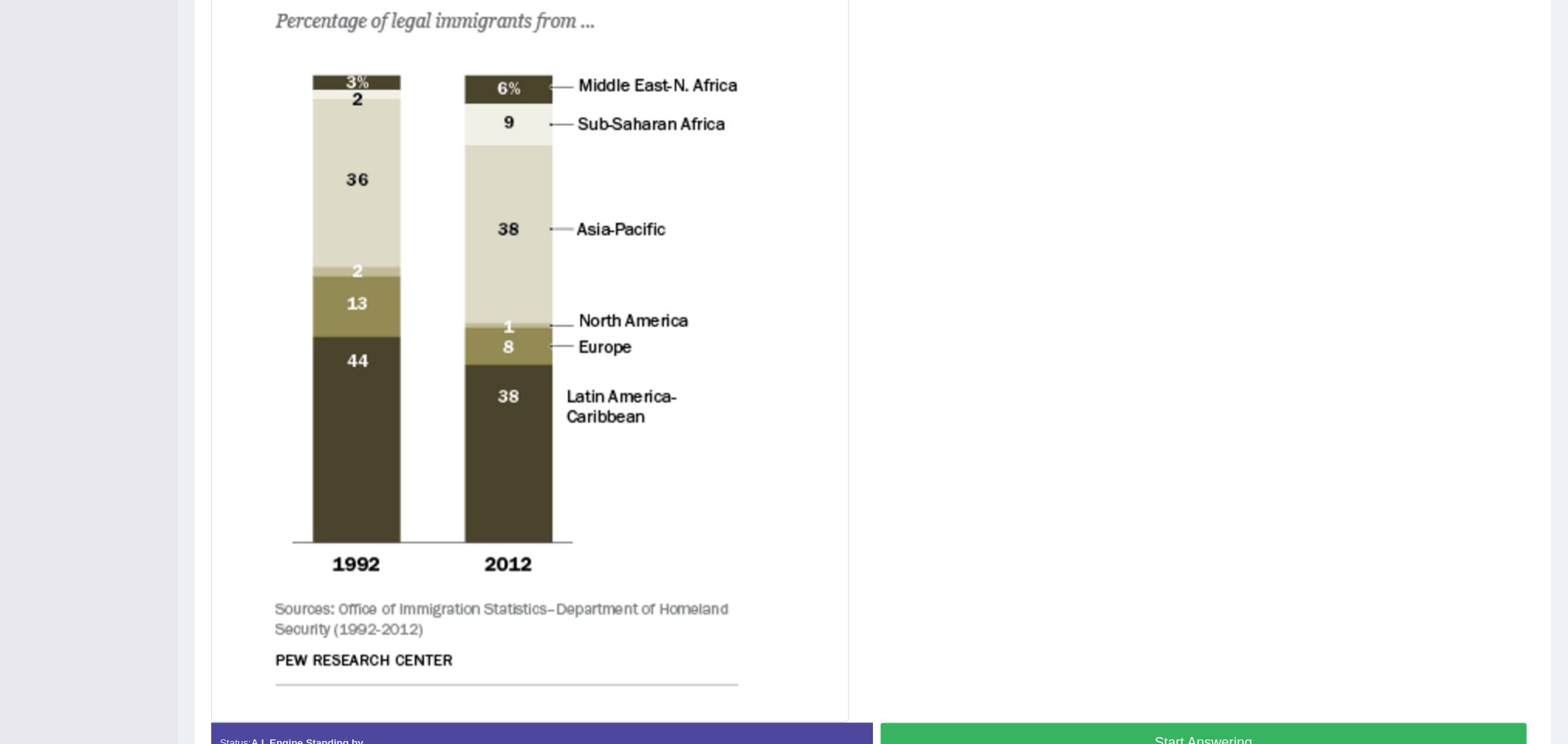
scroll to position [530, 0]
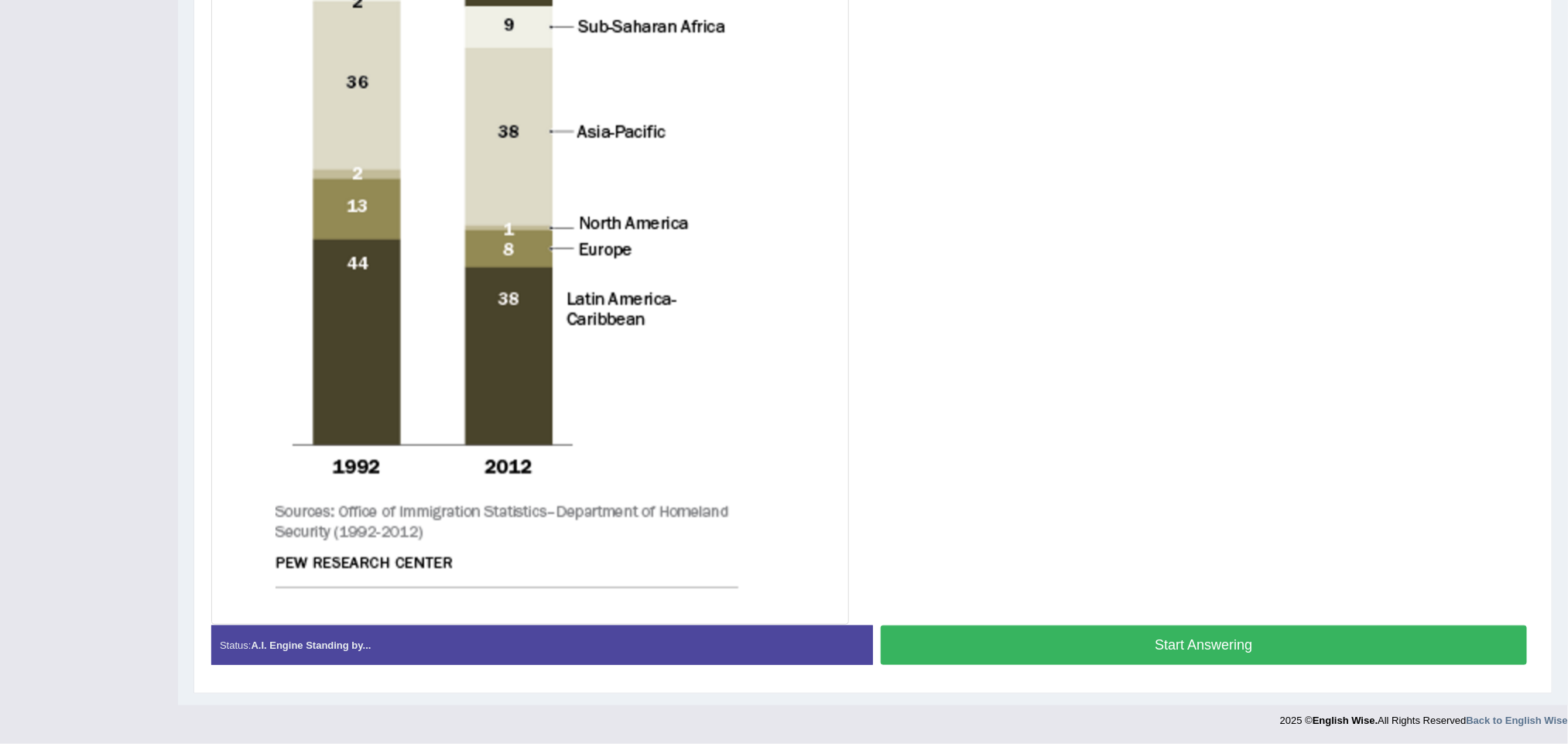
click at [1024, 496] on button "Start Answering" at bounding box center [1203, 645] width 646 height 40
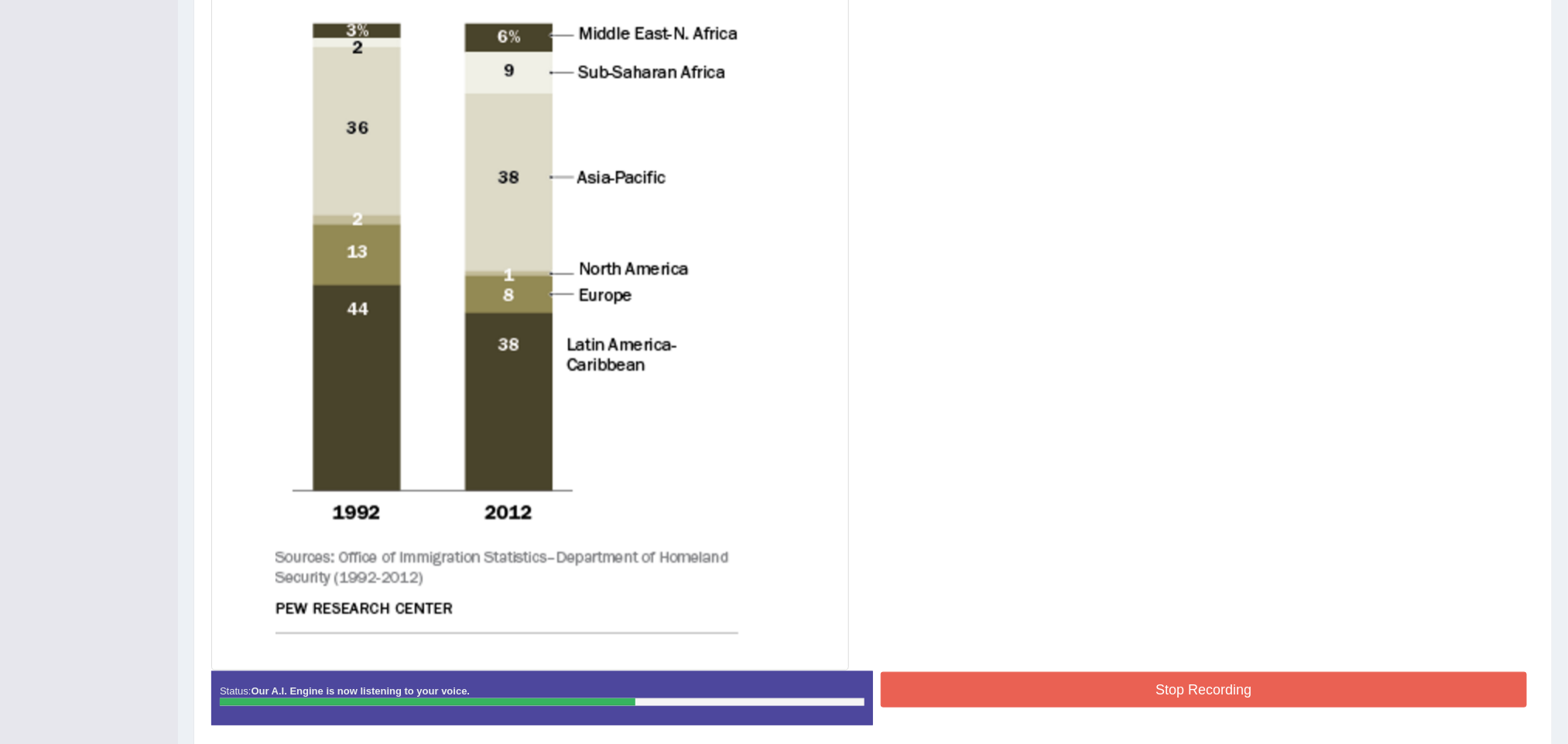
scroll to position [487, 0]
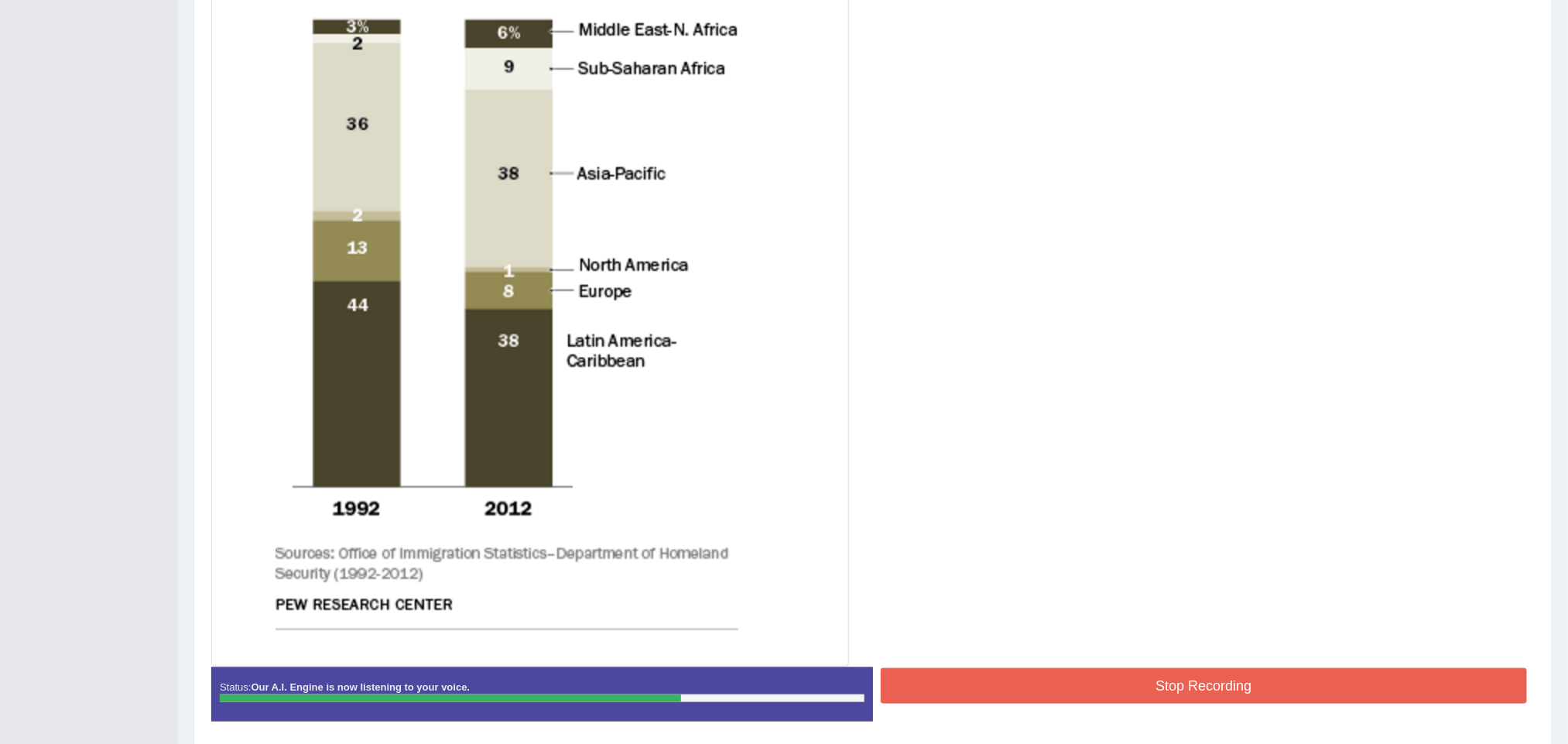
click at [1034, 496] on button "Stop Recording" at bounding box center [1203, 686] width 646 height 36
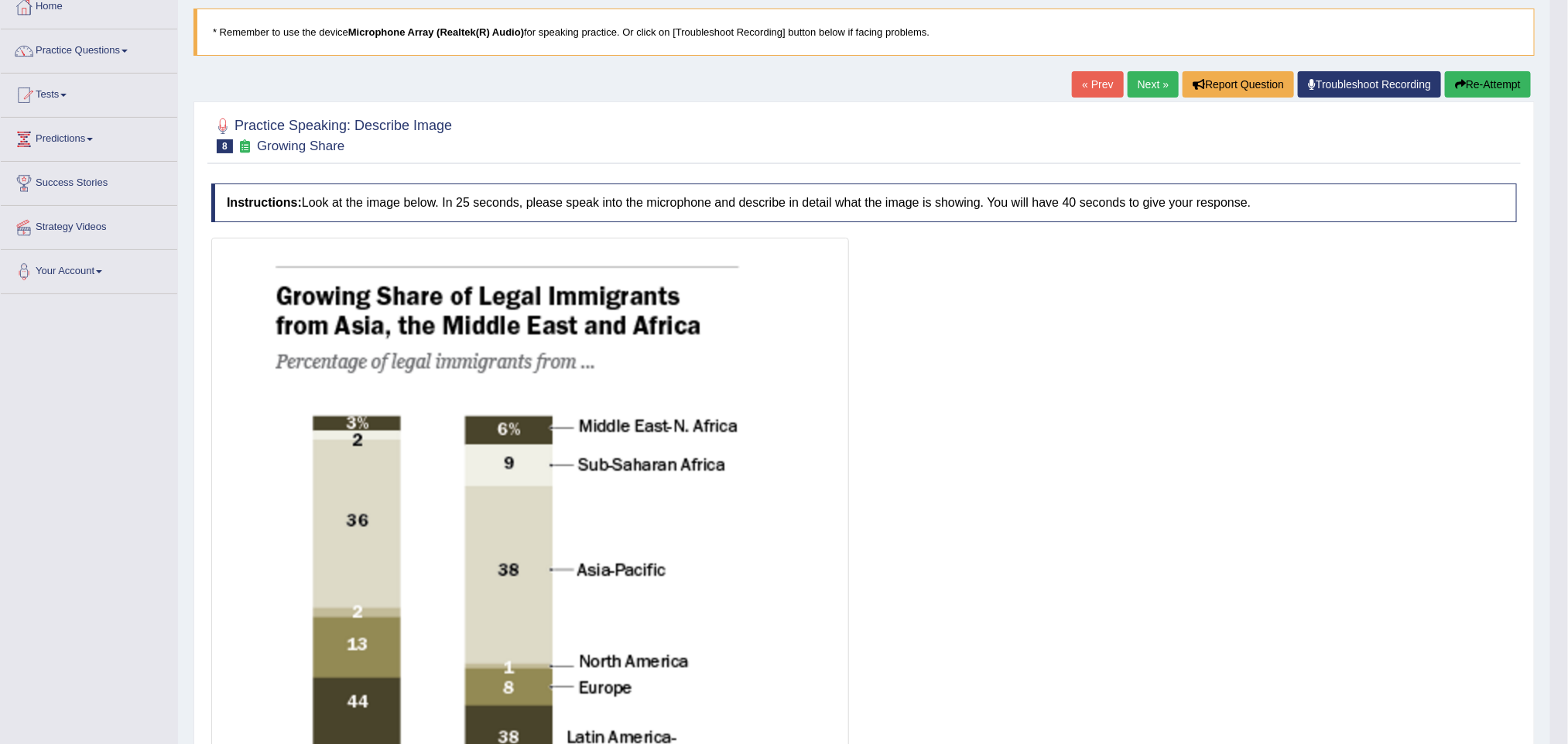
scroll to position [41, 0]
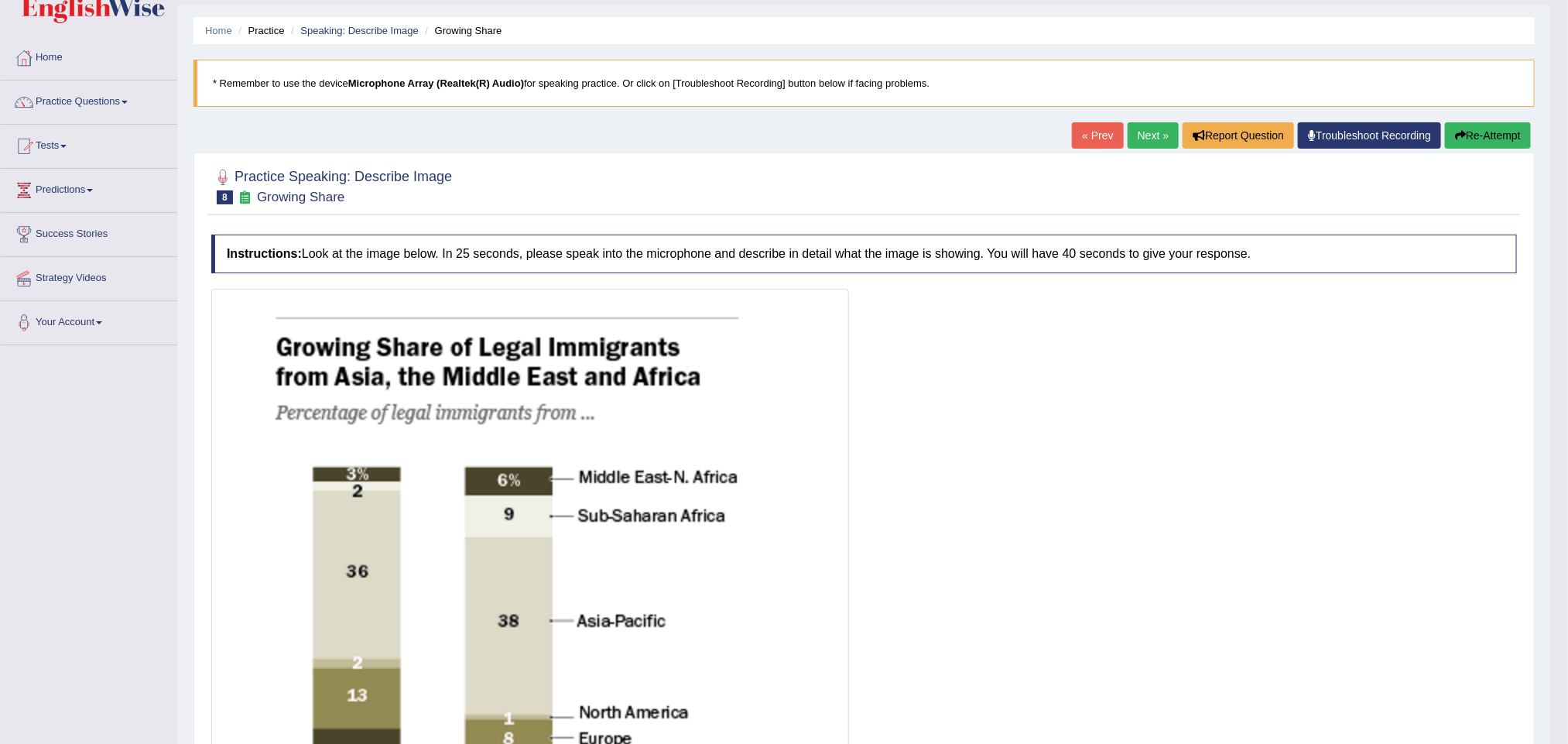
click at [1045, 141] on button "Re-Attempt" at bounding box center [1488, 136] width 86 height 27
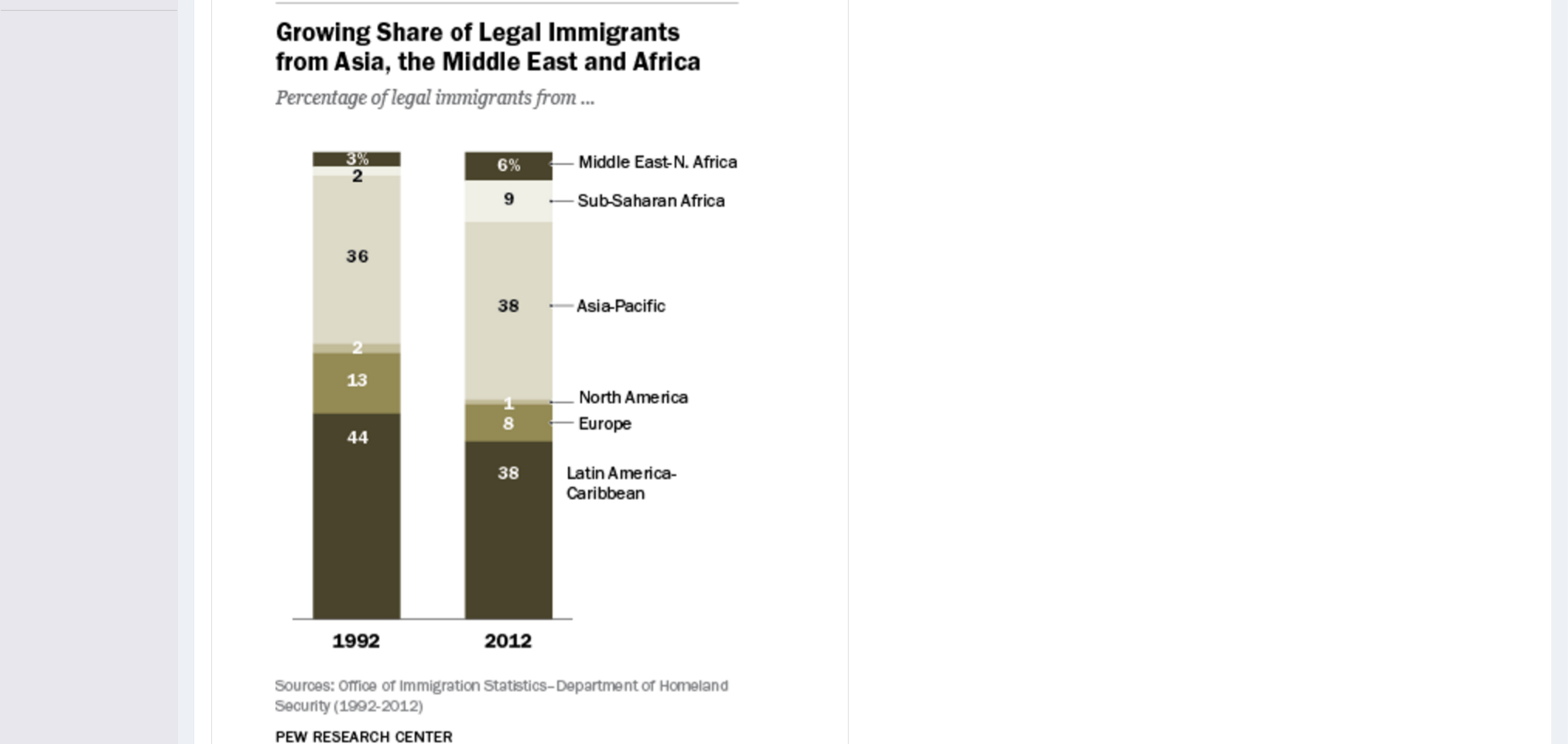
scroll to position [374, 0]
click at [1519, 208] on div at bounding box center [873, 387] width 1323 height 825
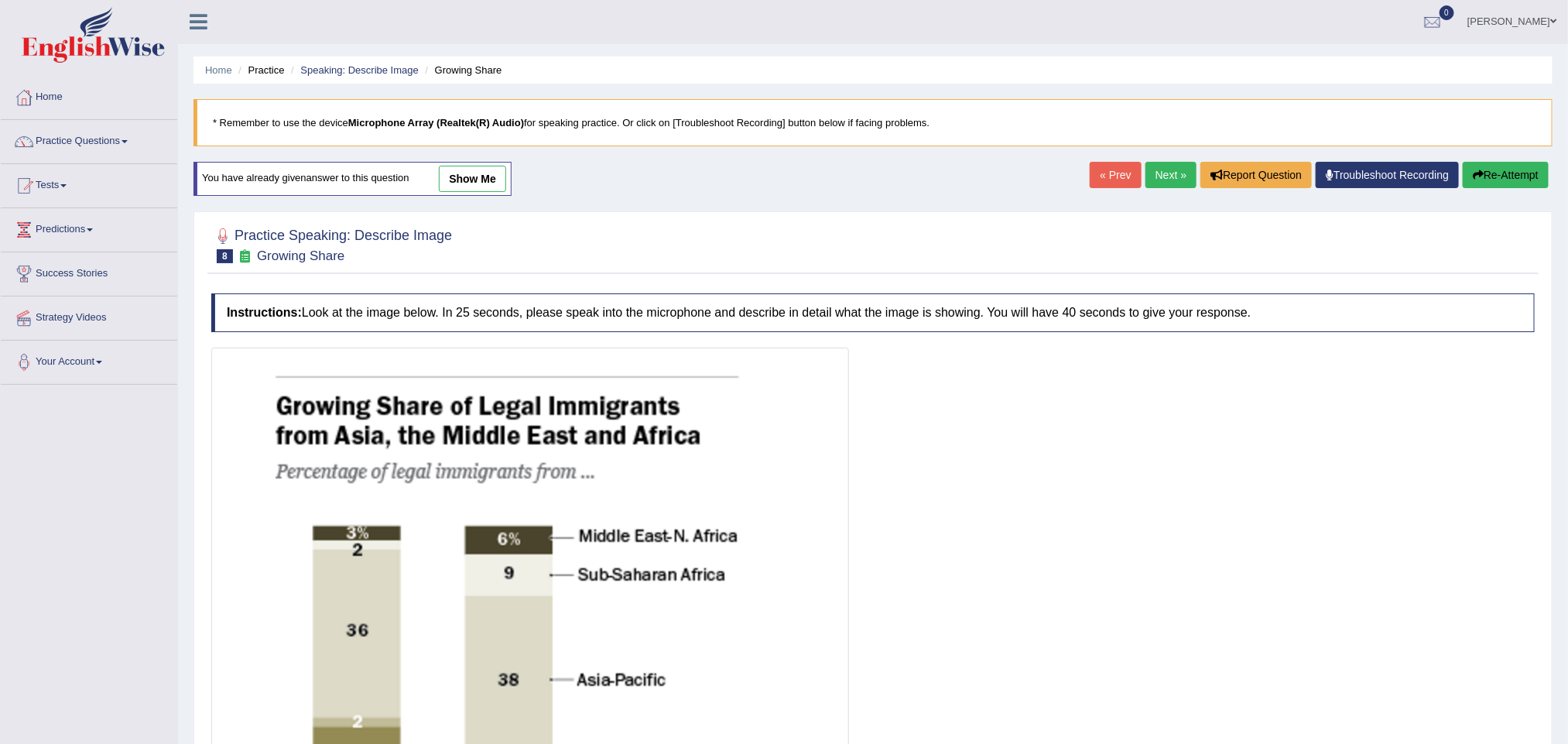
scroll to position [3, 0]
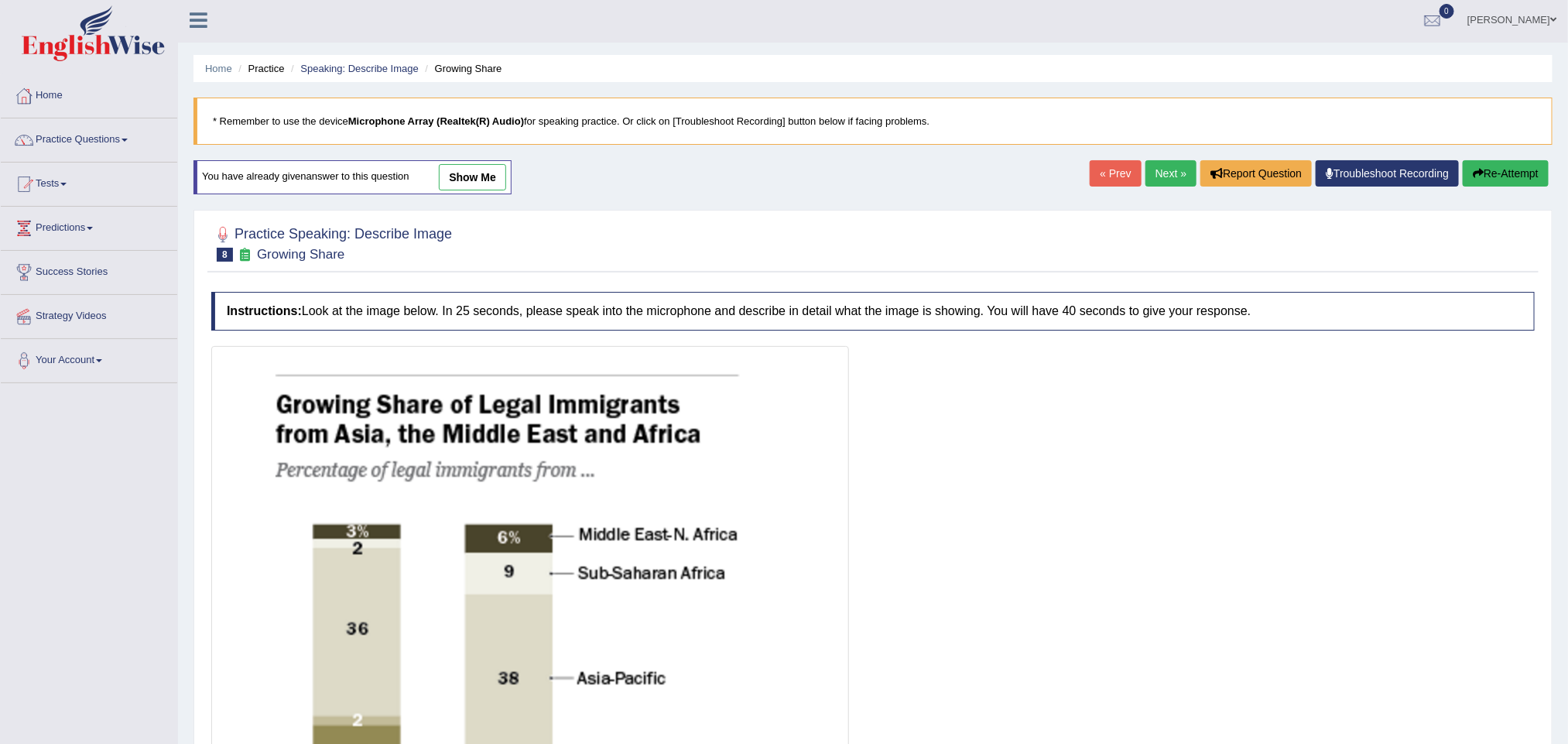
click at [1161, 167] on link "Next »" at bounding box center [1170, 174] width 51 height 27
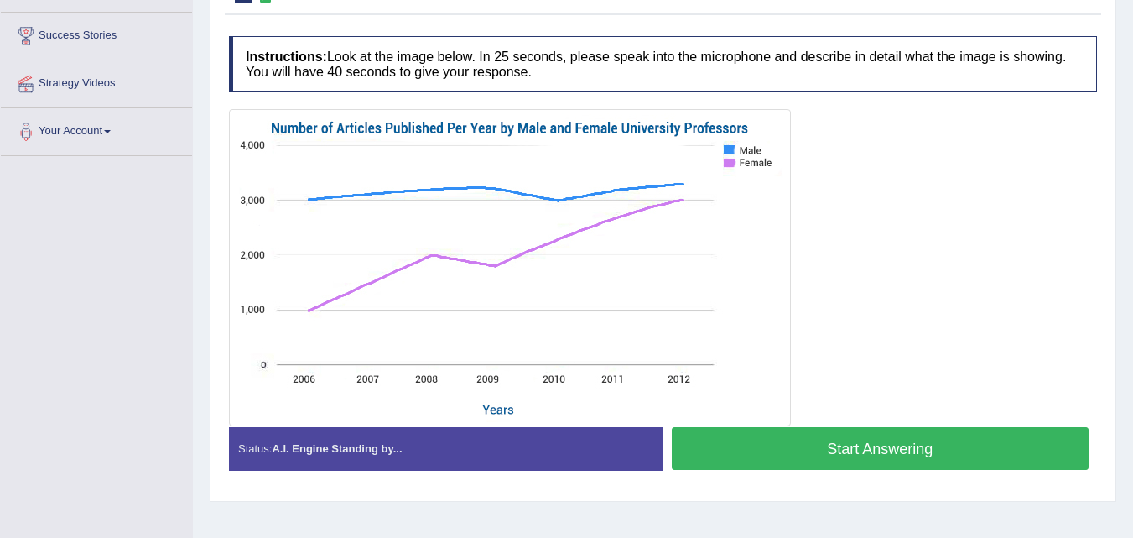
scroll to position [268, 0]
